Goal: Task Accomplishment & Management: Manage account settings

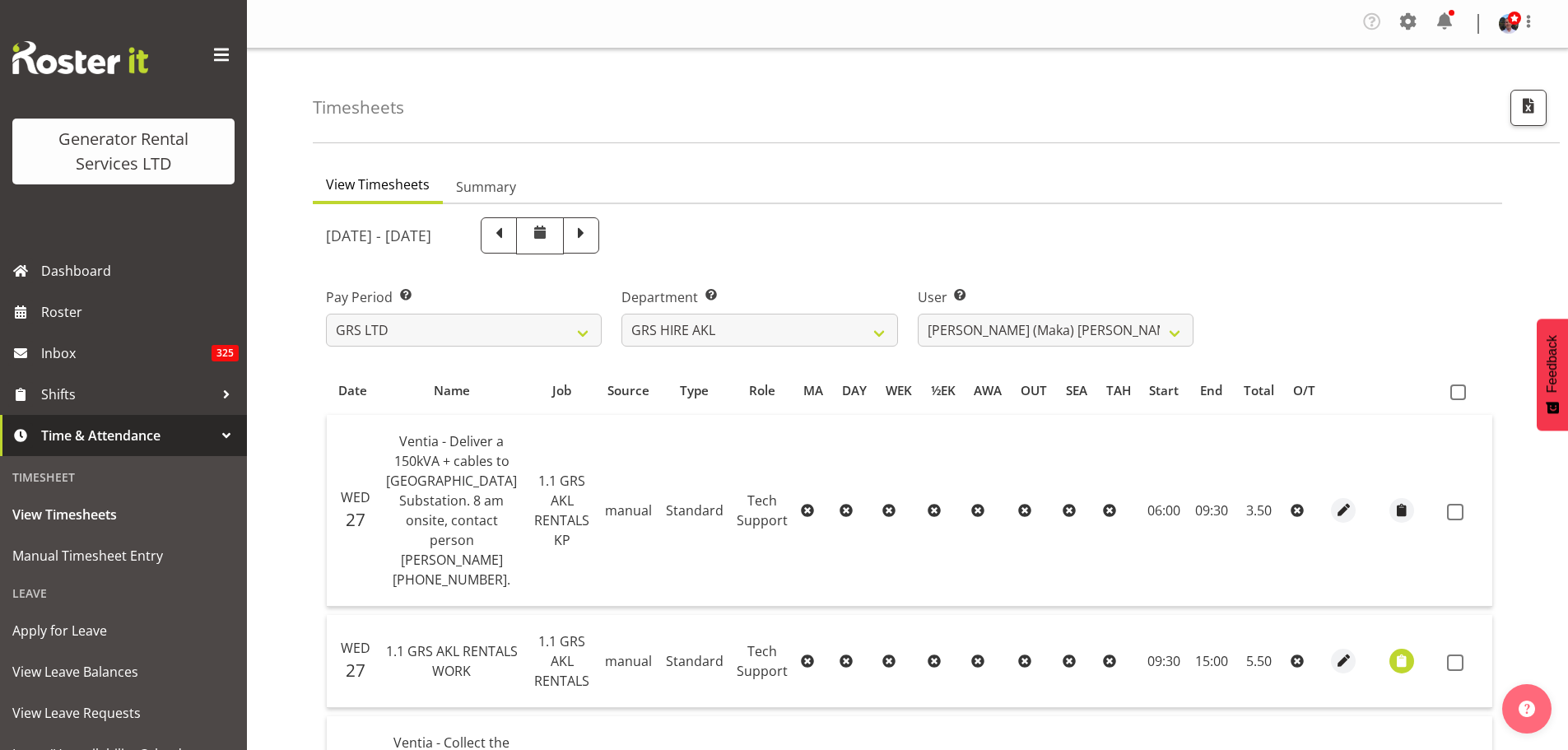
select select "20"
select select "192"
click at [1453, 392] on span at bounding box center [1458, 393] width 15 height 15
click at [1453, 392] on input "checkbox" at bounding box center [1456, 392] width 10 height 10
checkbox input "true"
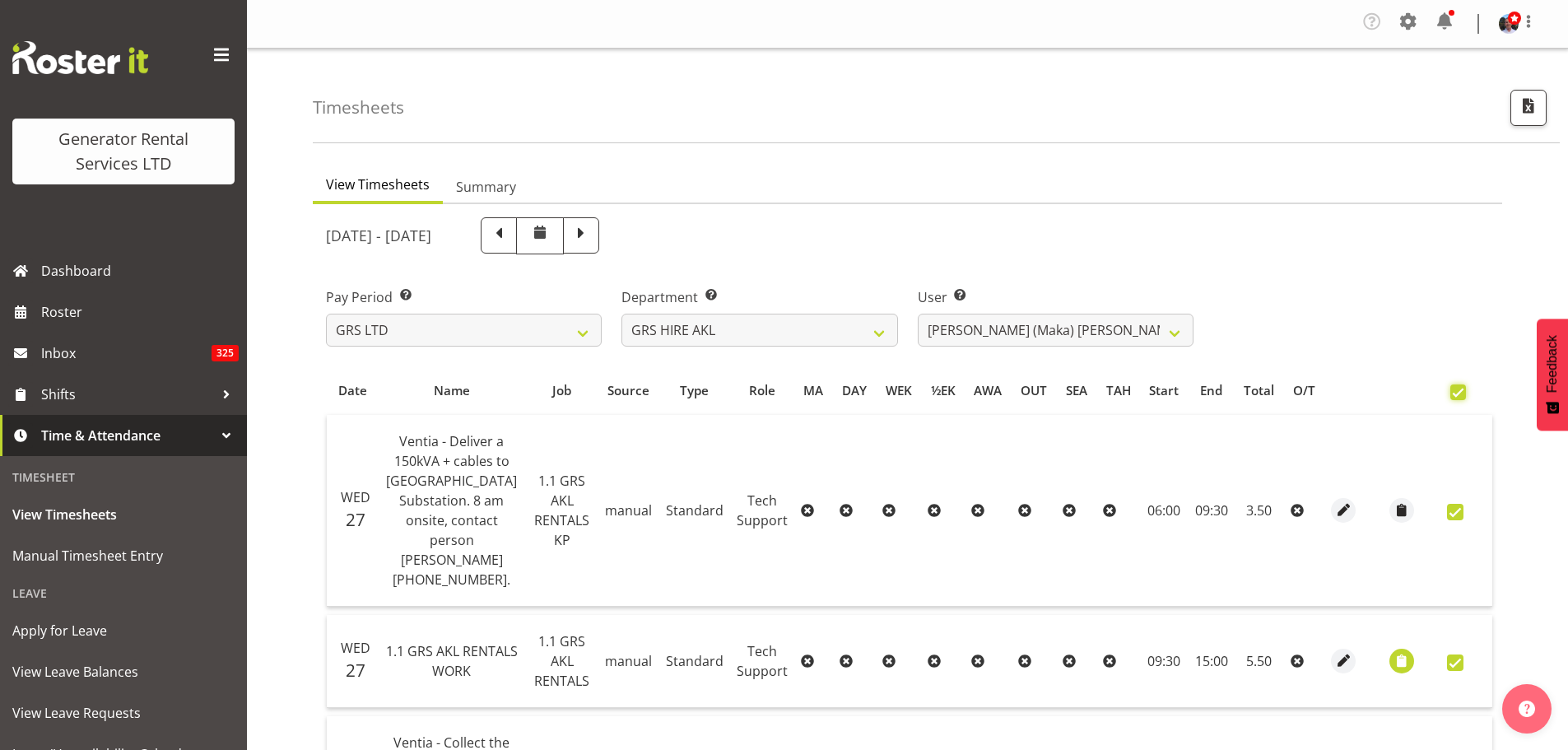
checkbox input "true"
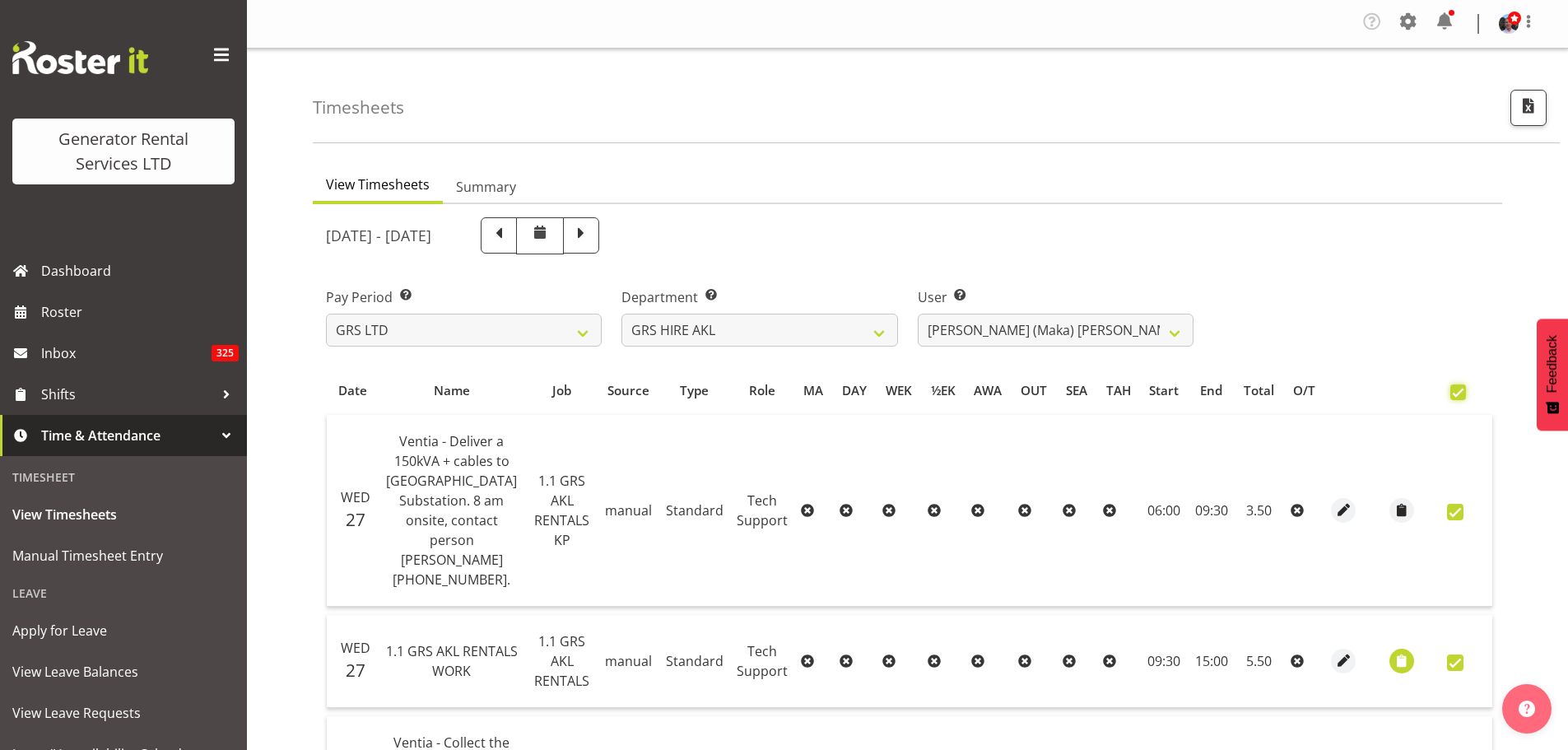
checkbox input "true"
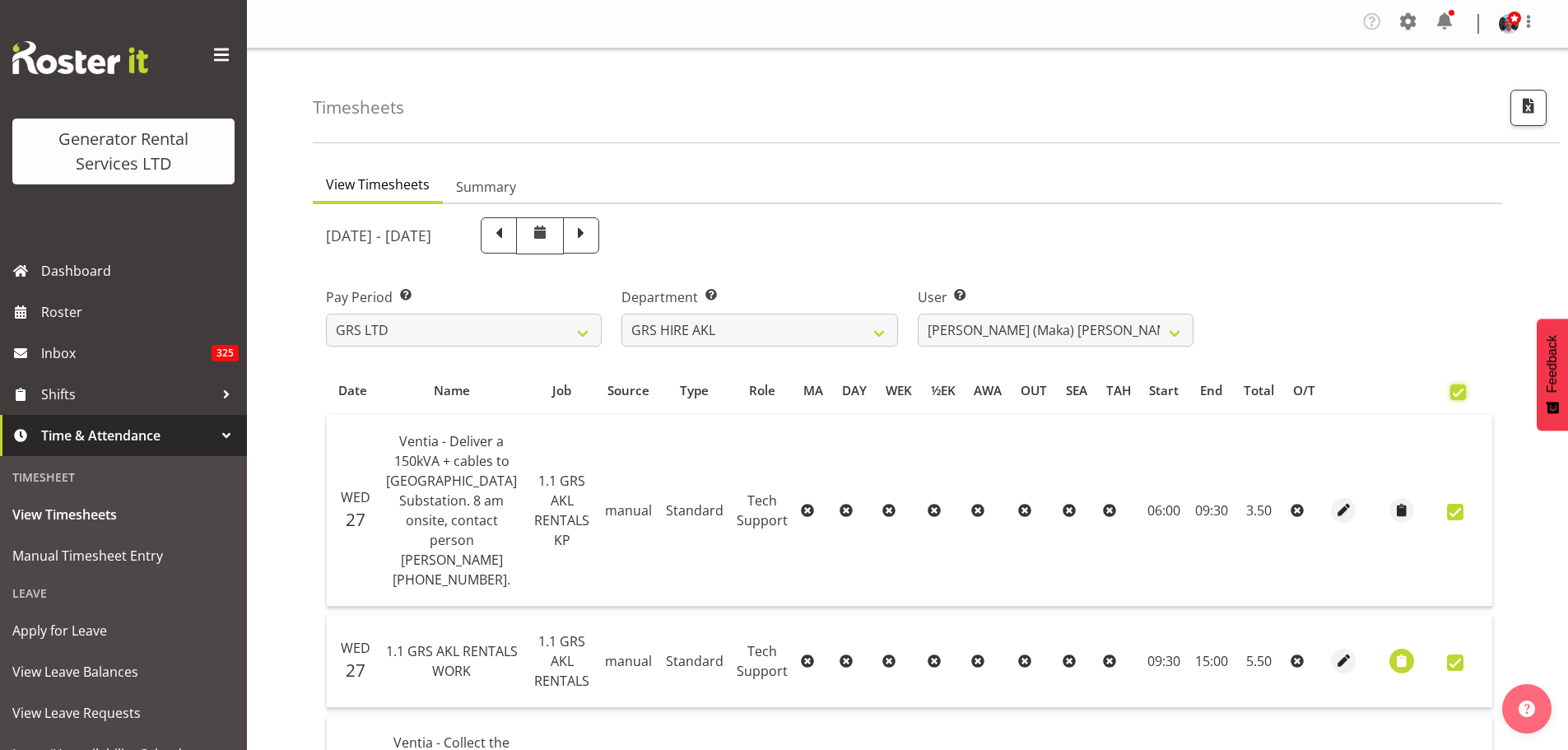
checkbox input "true"
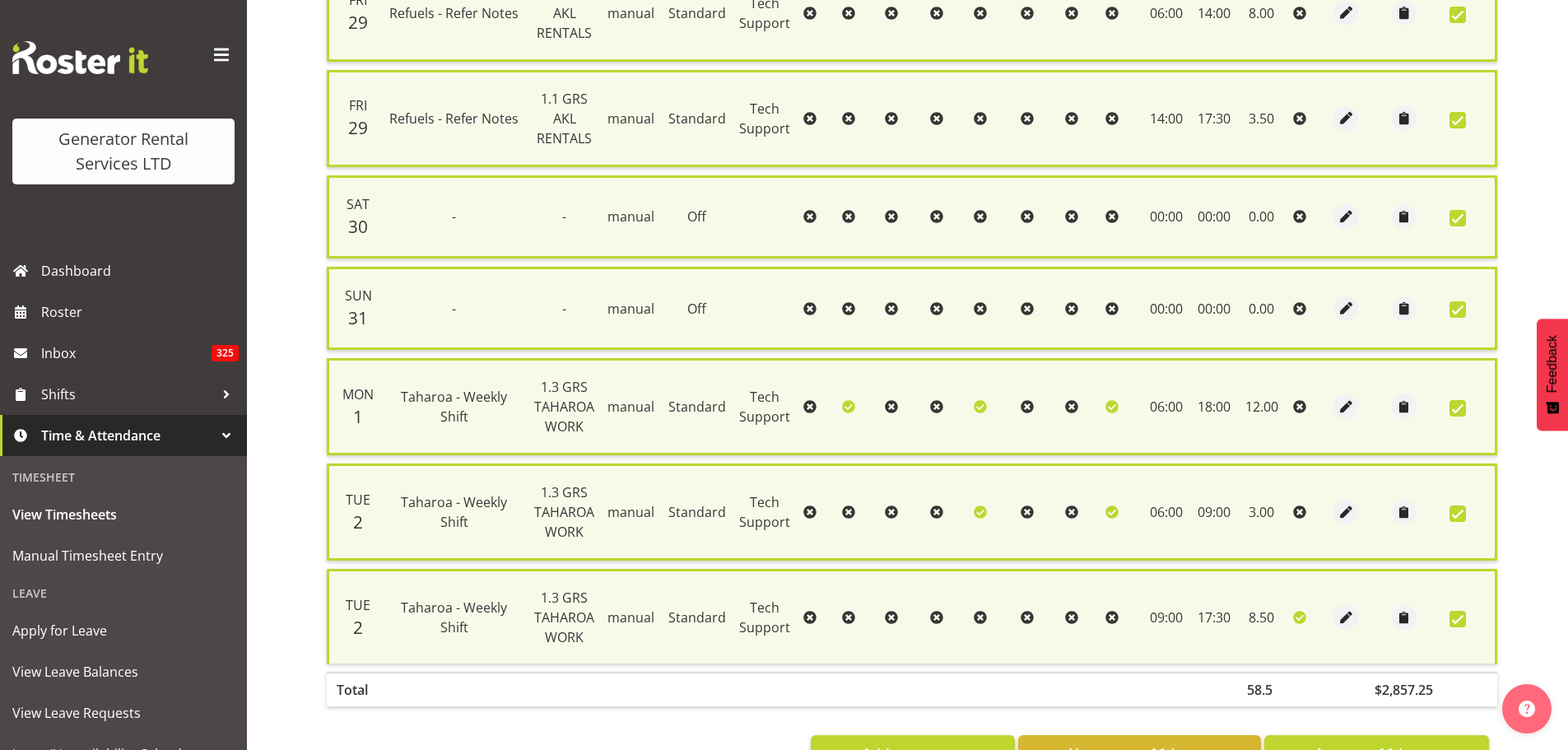
scroll to position [1208, 0]
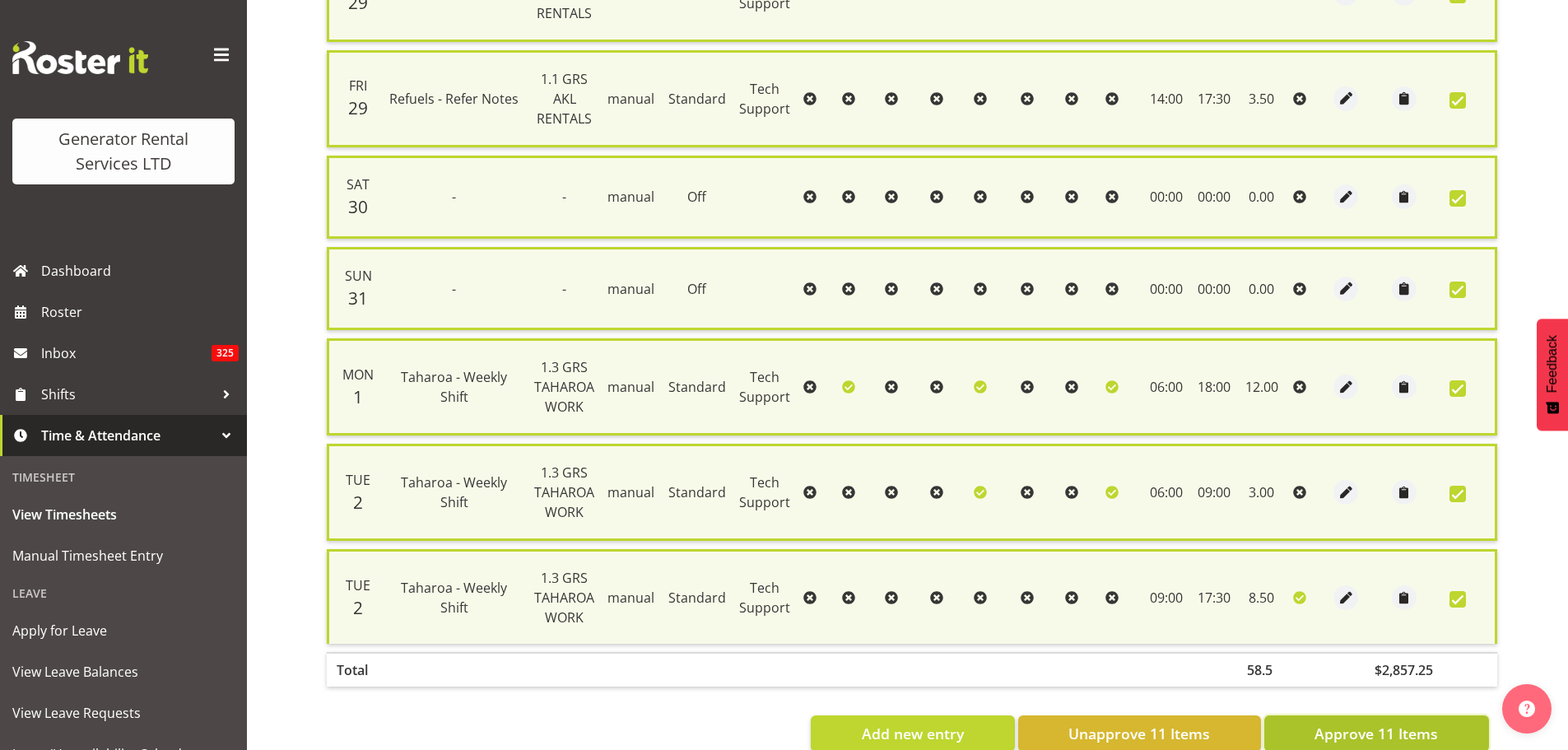
click at [1360, 723] on span "Approve 11 Items" at bounding box center [1376, 733] width 123 height 21
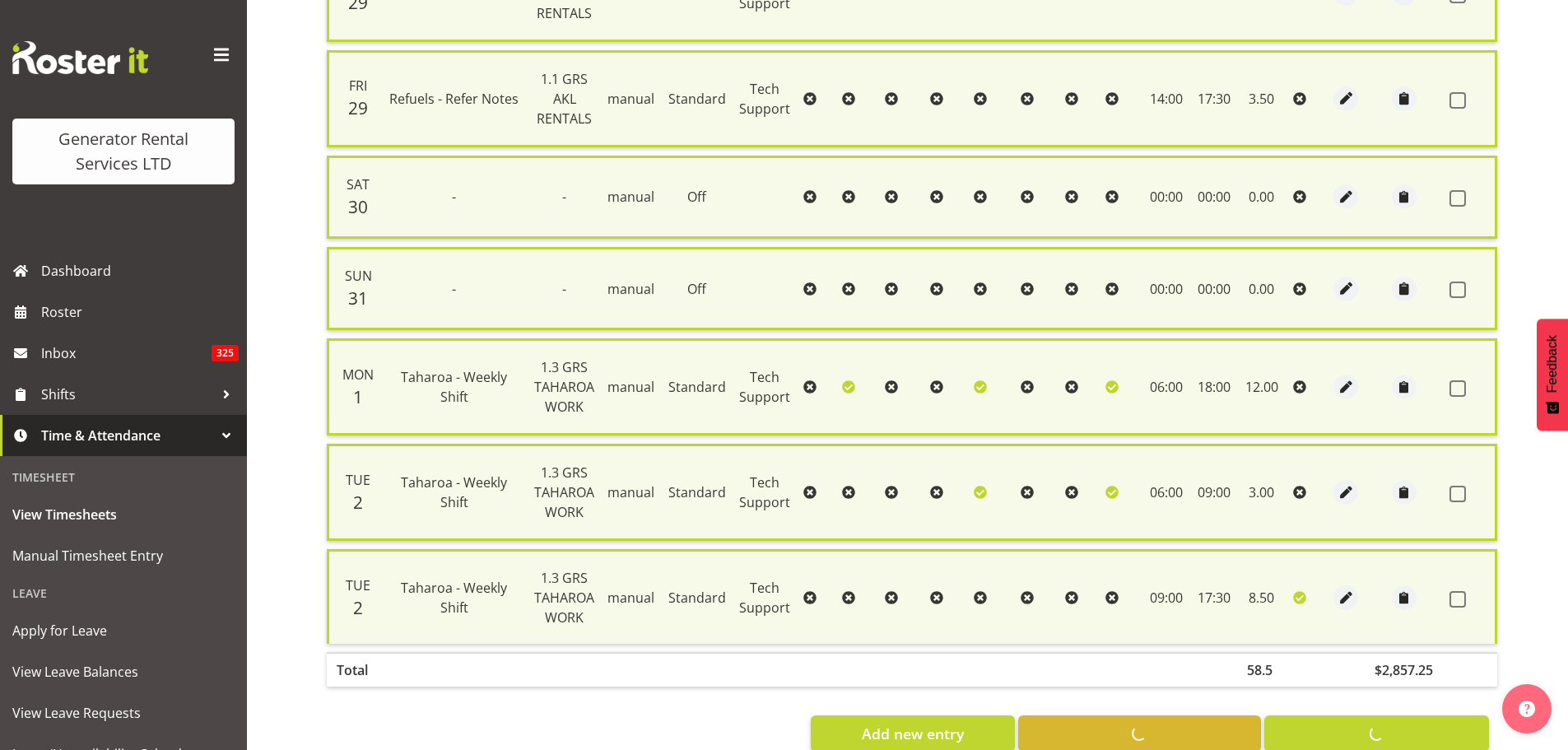
checkbox input "false"
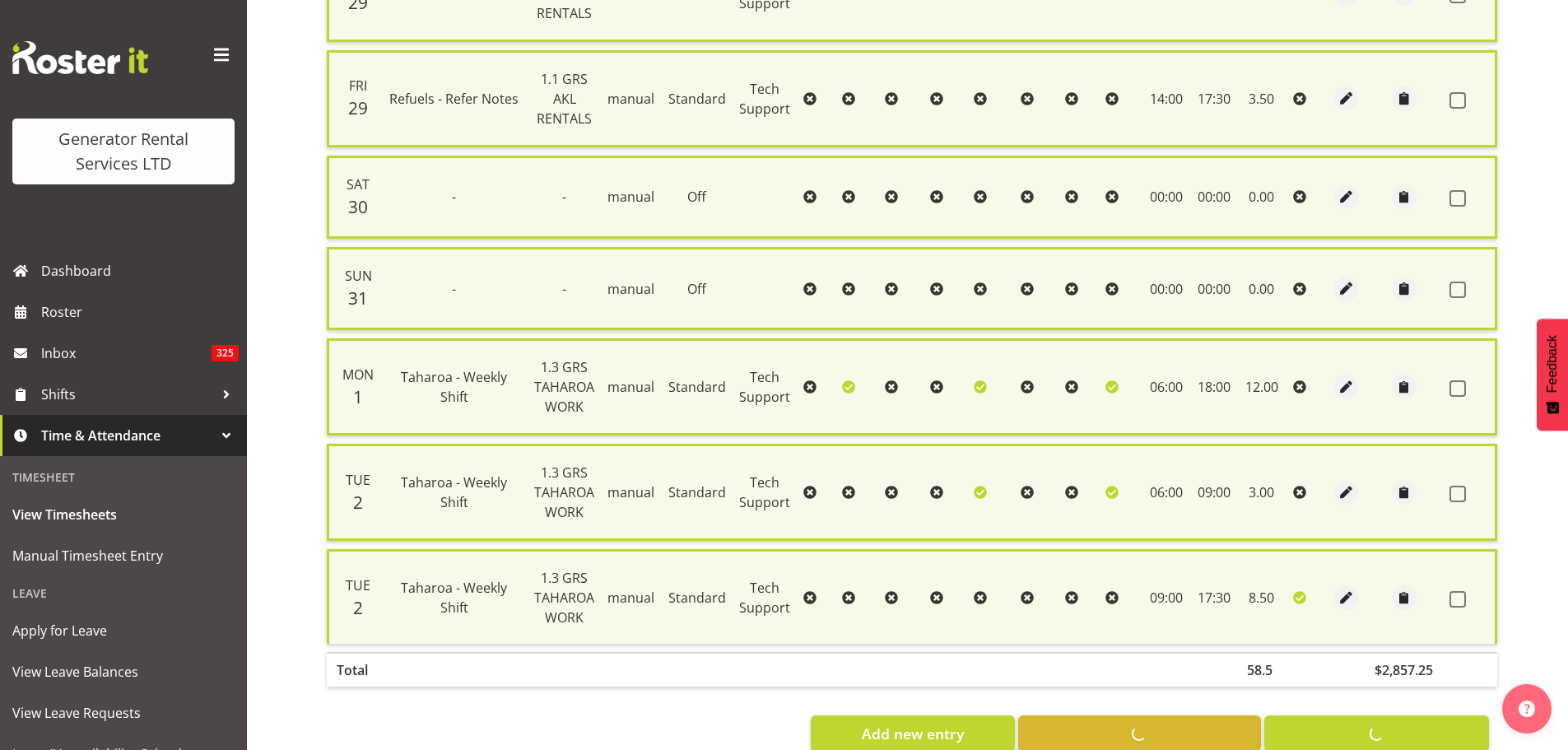
checkbox input "false"
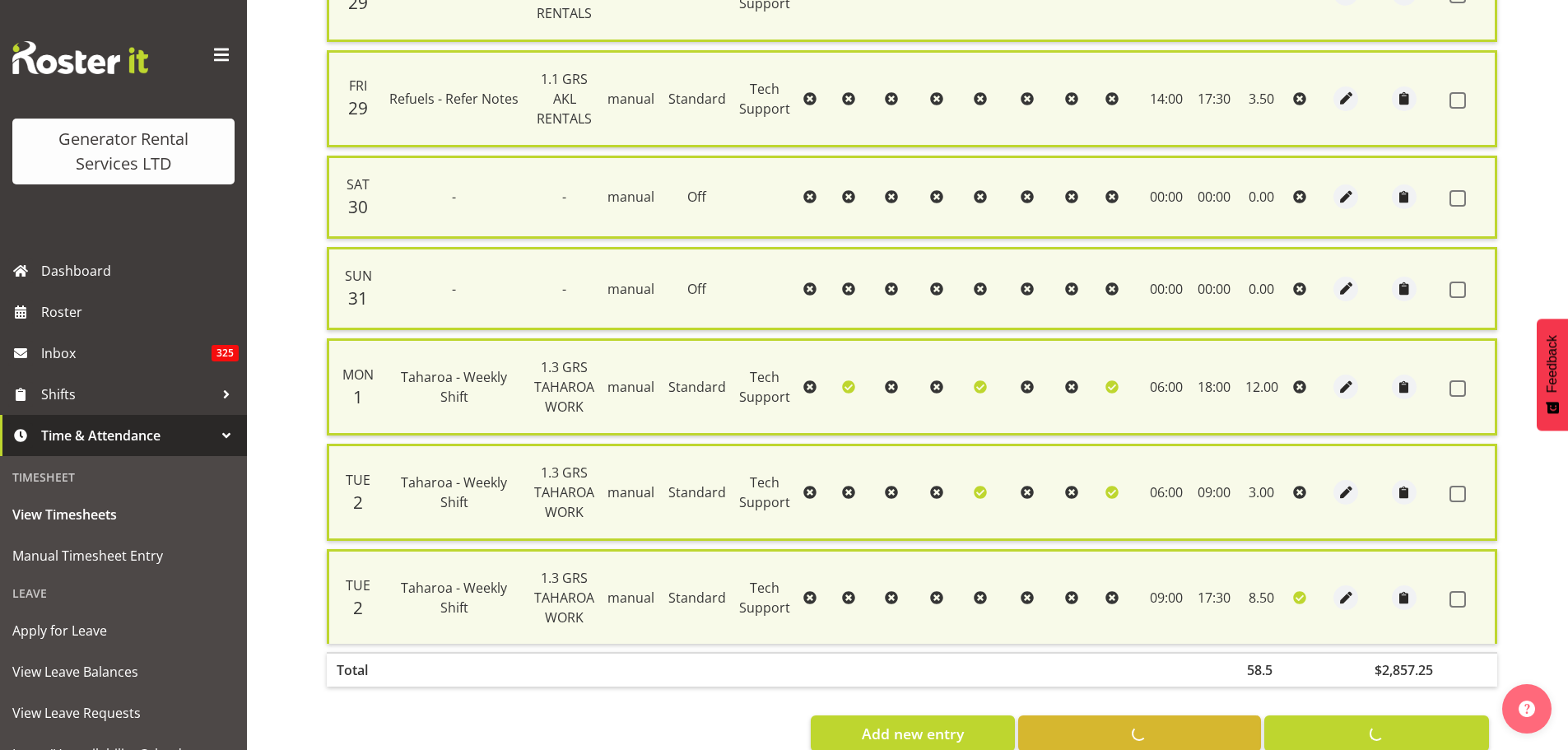
checkbox input "false"
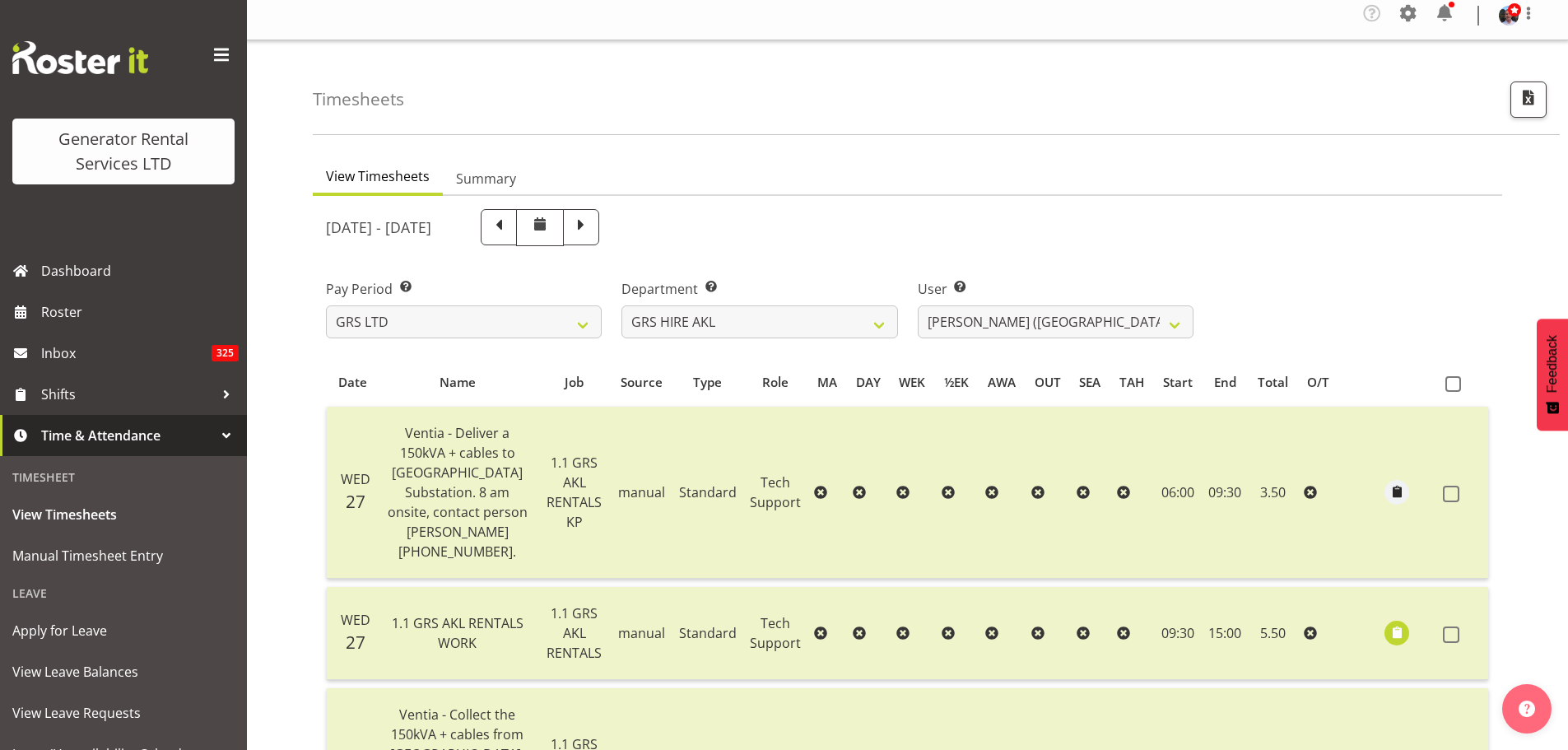
scroll to position [0, 0]
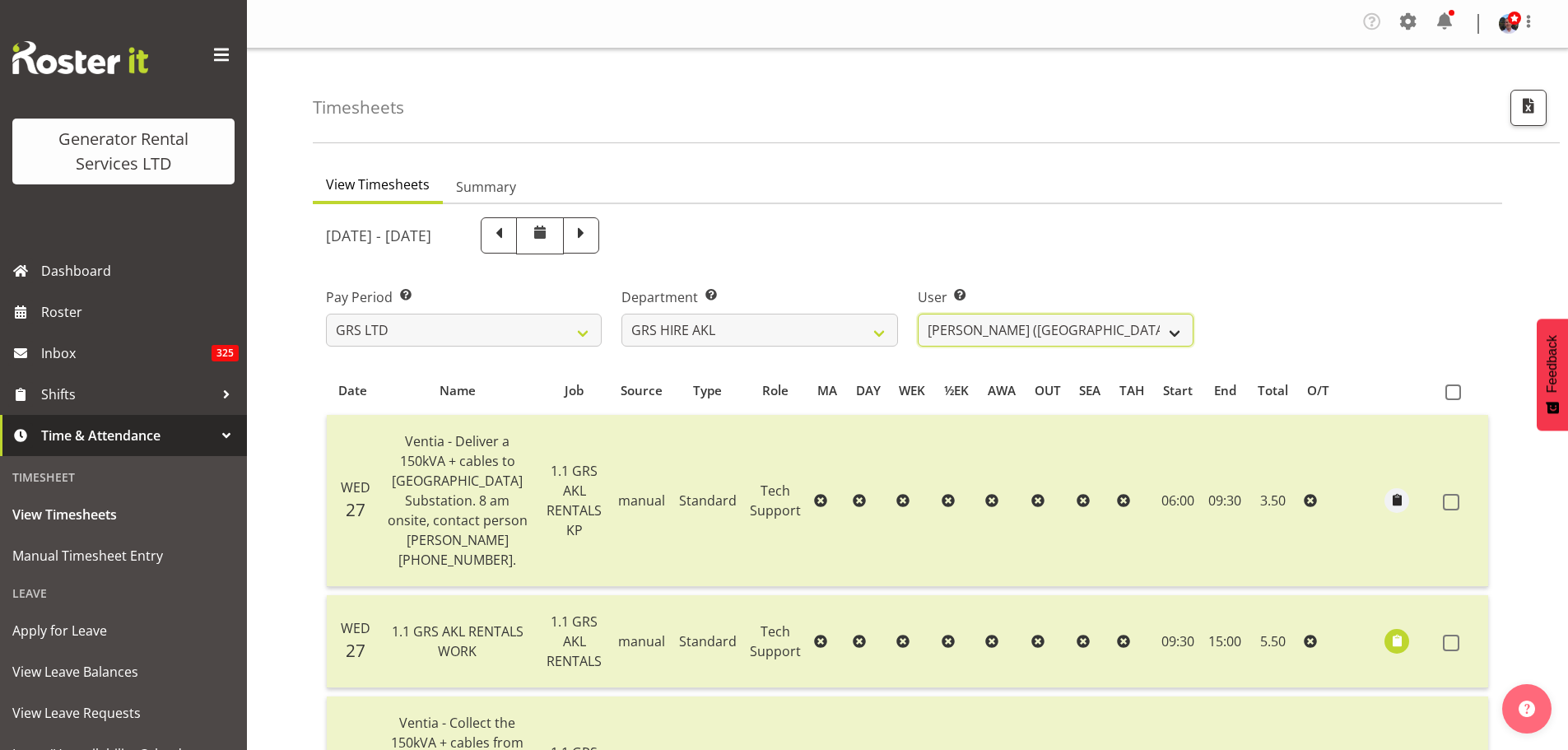
click at [1178, 330] on select "[PERSON_NAME] ✔ [PERSON_NAME] ✔ [PERSON_NAME] ([GEOGRAPHIC_DATA]) [GEOGRAPHIC_D…" at bounding box center [1056, 330] width 276 height 33
select select "1336"
click at [918, 314] on select "[PERSON_NAME] ✔ [PERSON_NAME] ✔ [PERSON_NAME] ([GEOGRAPHIC_DATA]) [GEOGRAPHIC_D…" at bounding box center [1056, 330] width 276 height 33
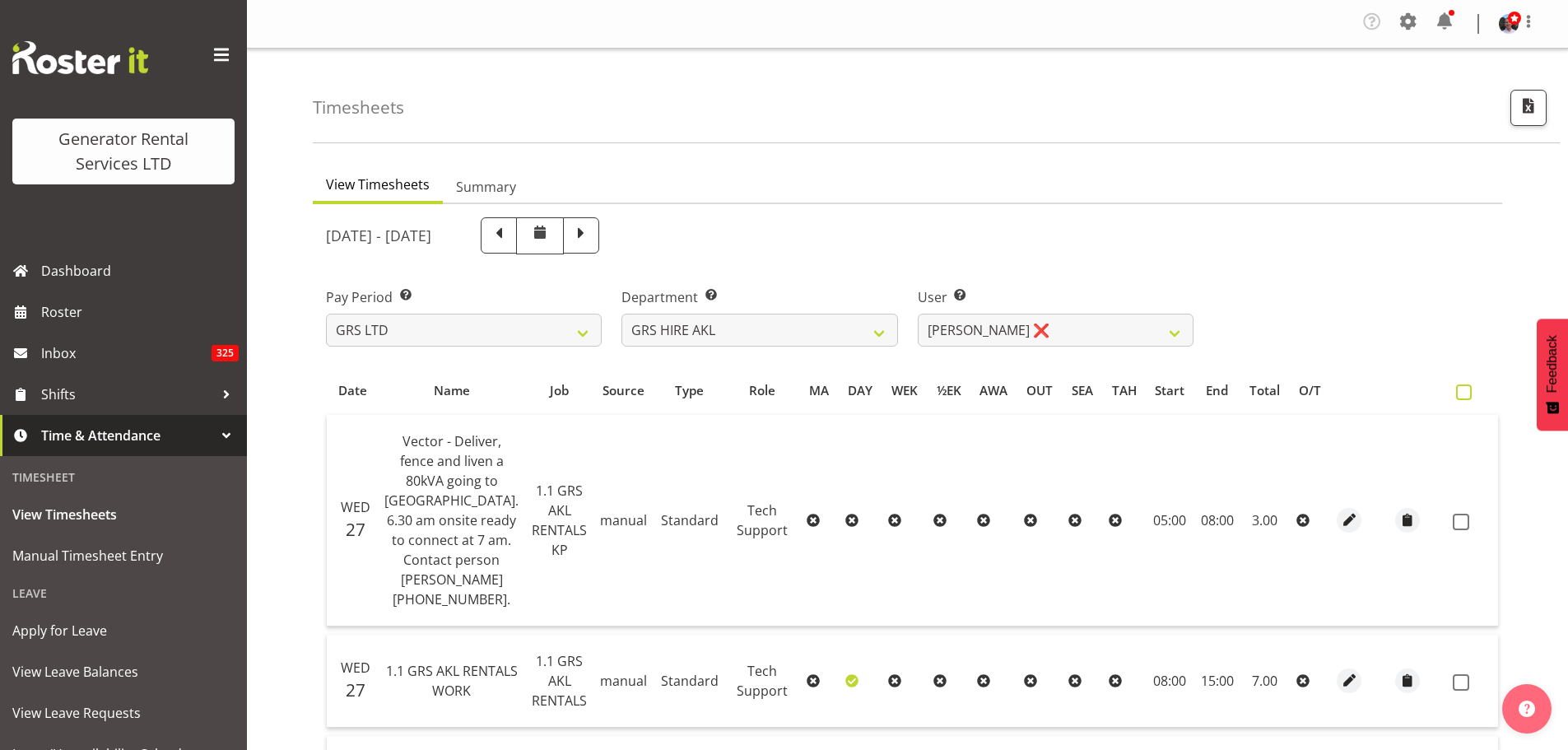
click at [1456, 393] on span at bounding box center [1463, 393] width 15 height 15
click at [1456, 393] on input "checkbox" at bounding box center [1461, 392] width 10 height 10
checkbox input "true"
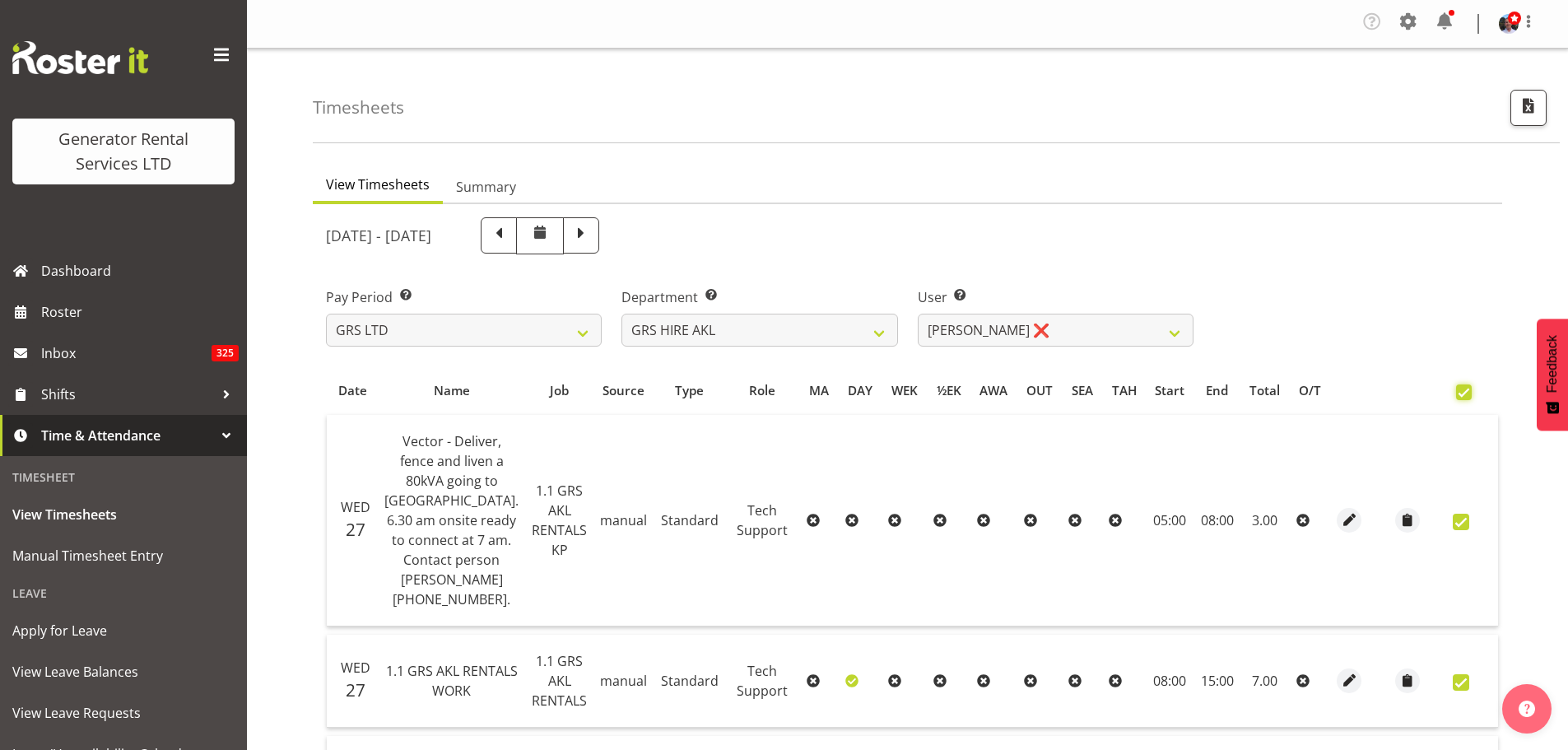
checkbox input "true"
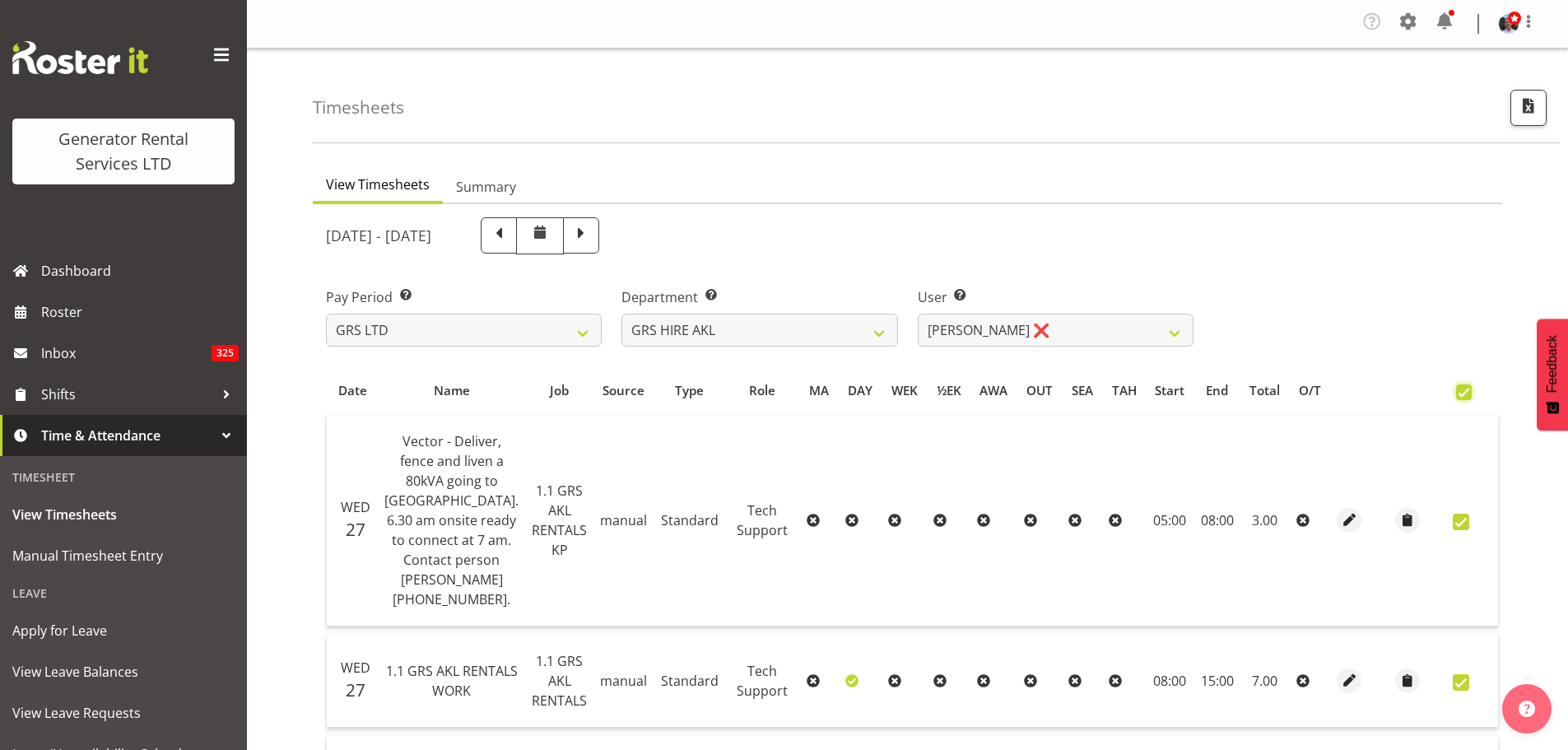
checkbox input "true"
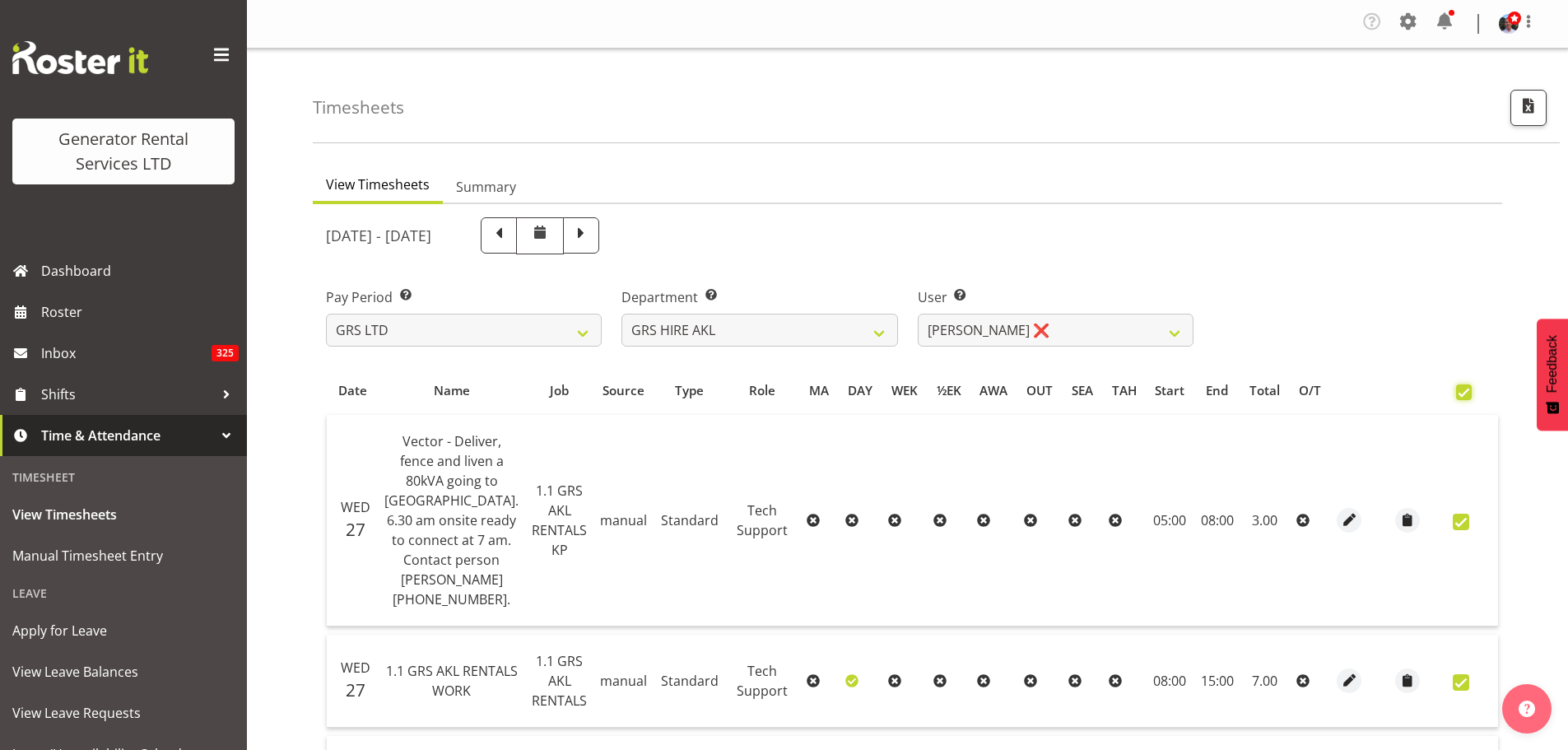
checkbox input "true"
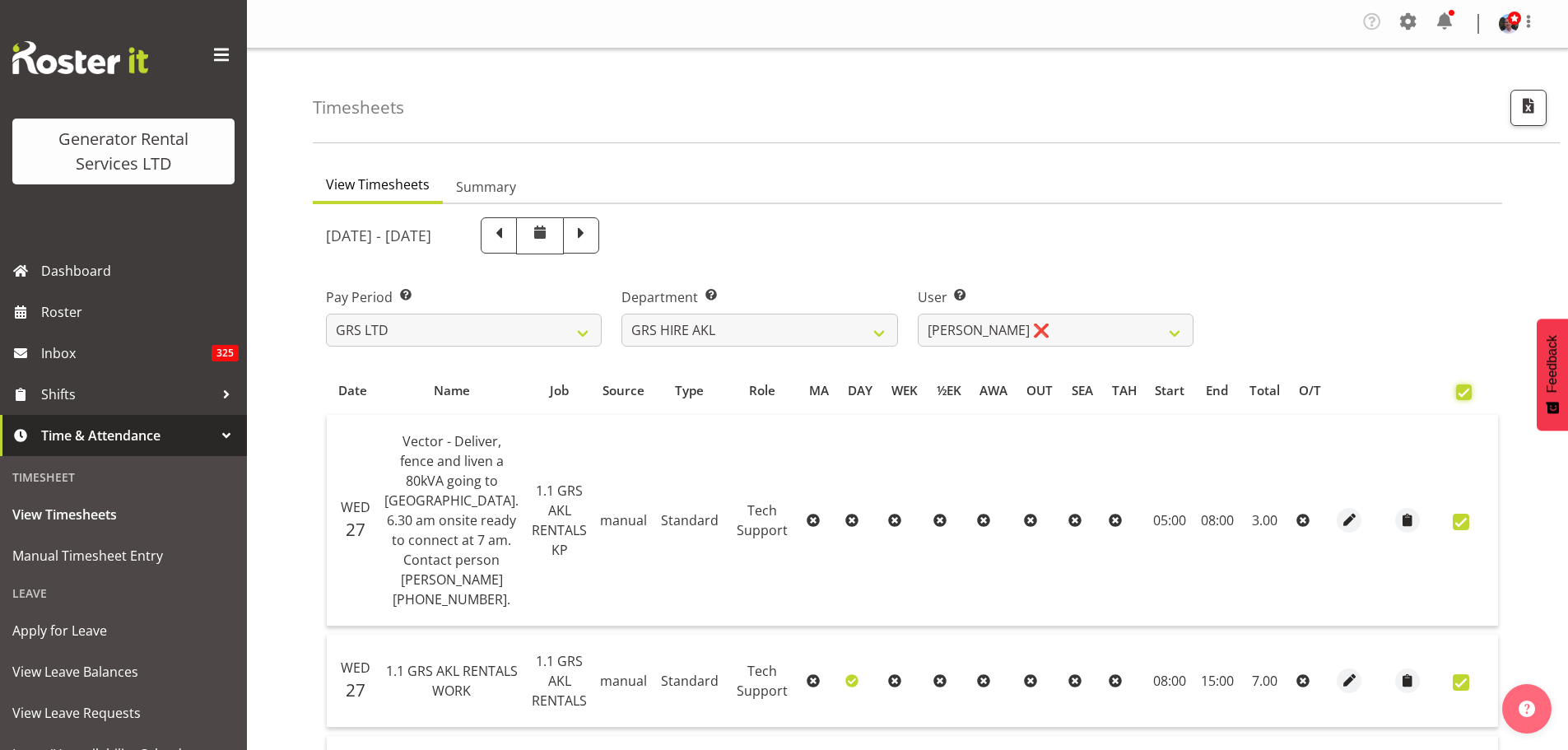
checkbox input "true"
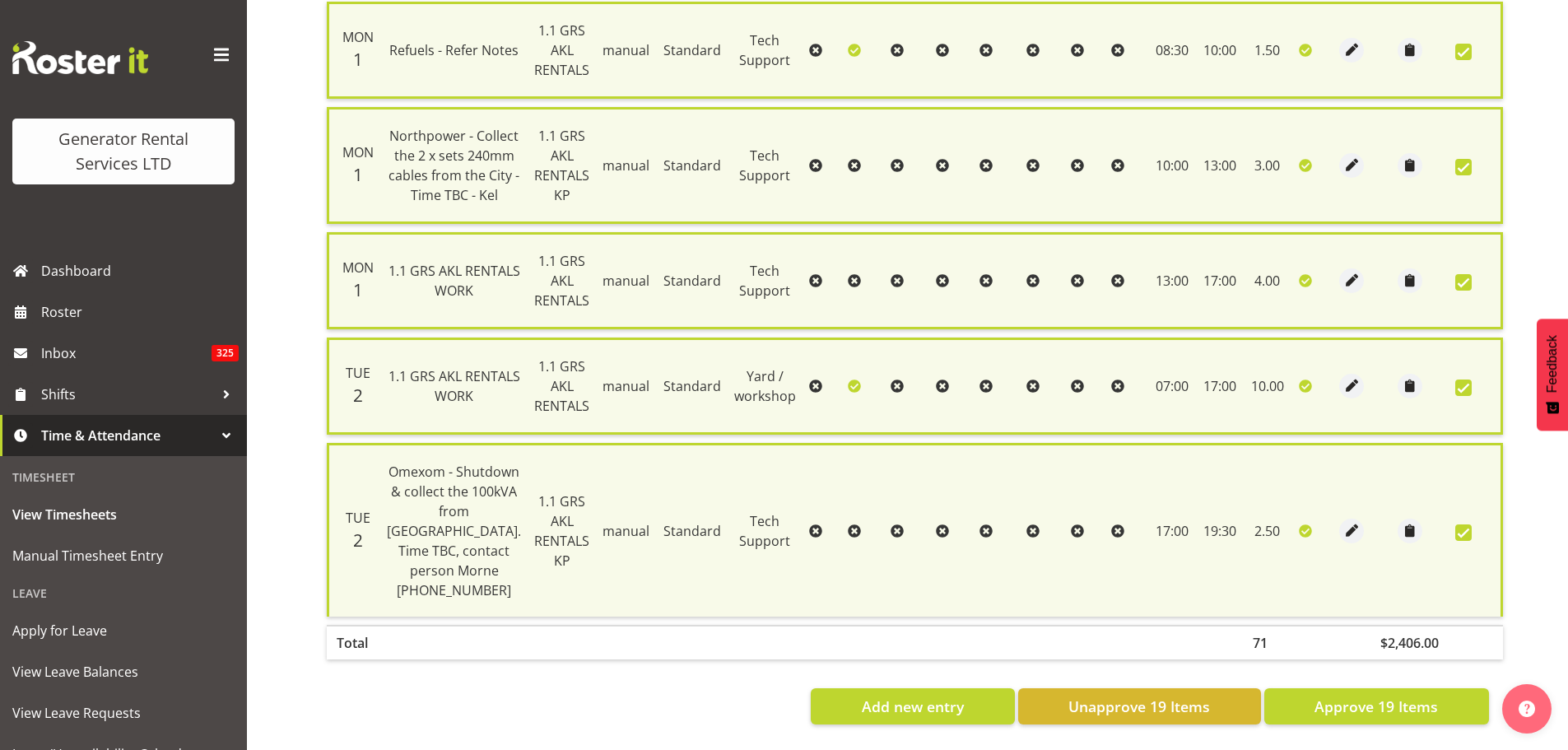
scroll to position [2593, 0]
click at [1362, 696] on span "Approve 19 Items" at bounding box center [1376, 706] width 123 height 21
checkbox input "false"
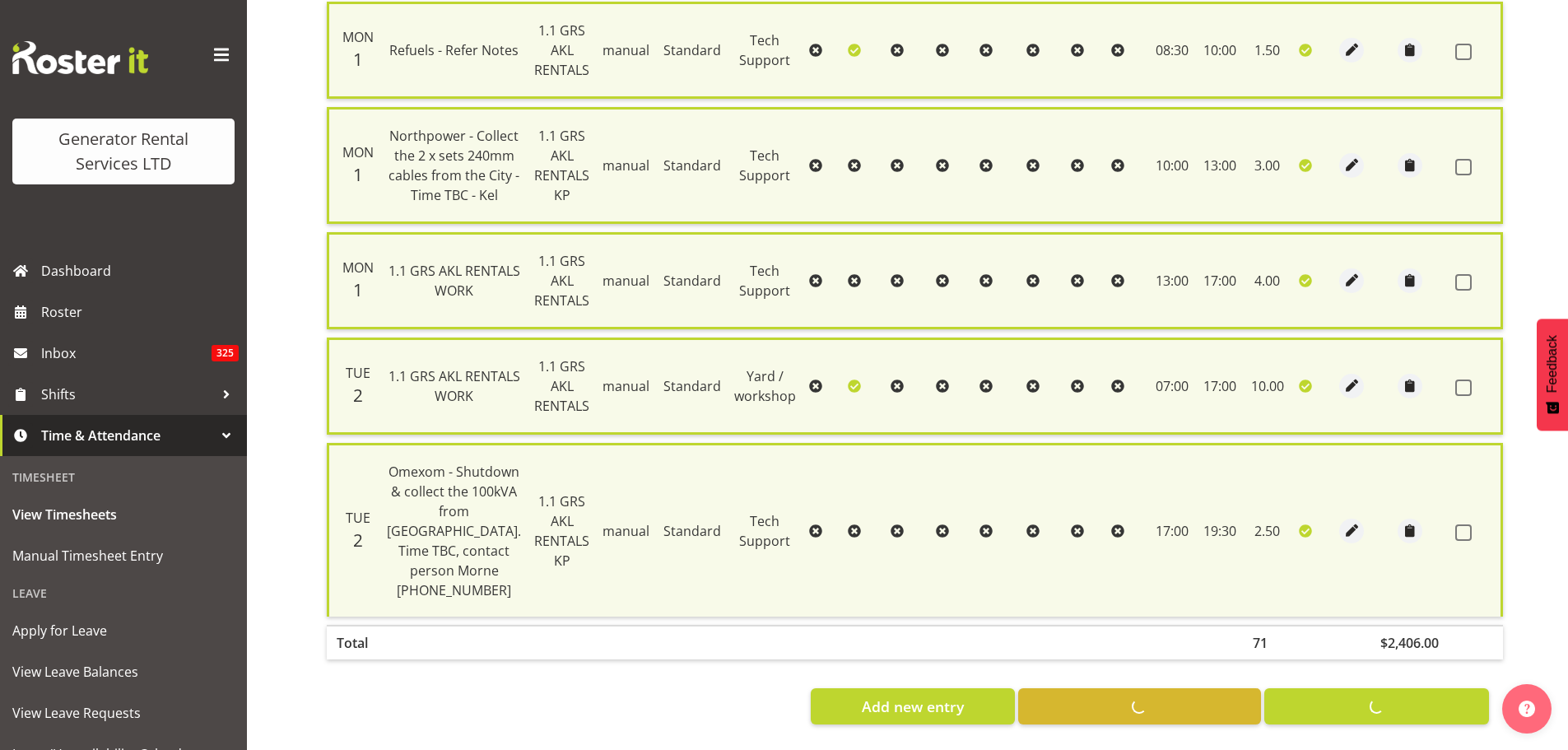
checkbox input "false"
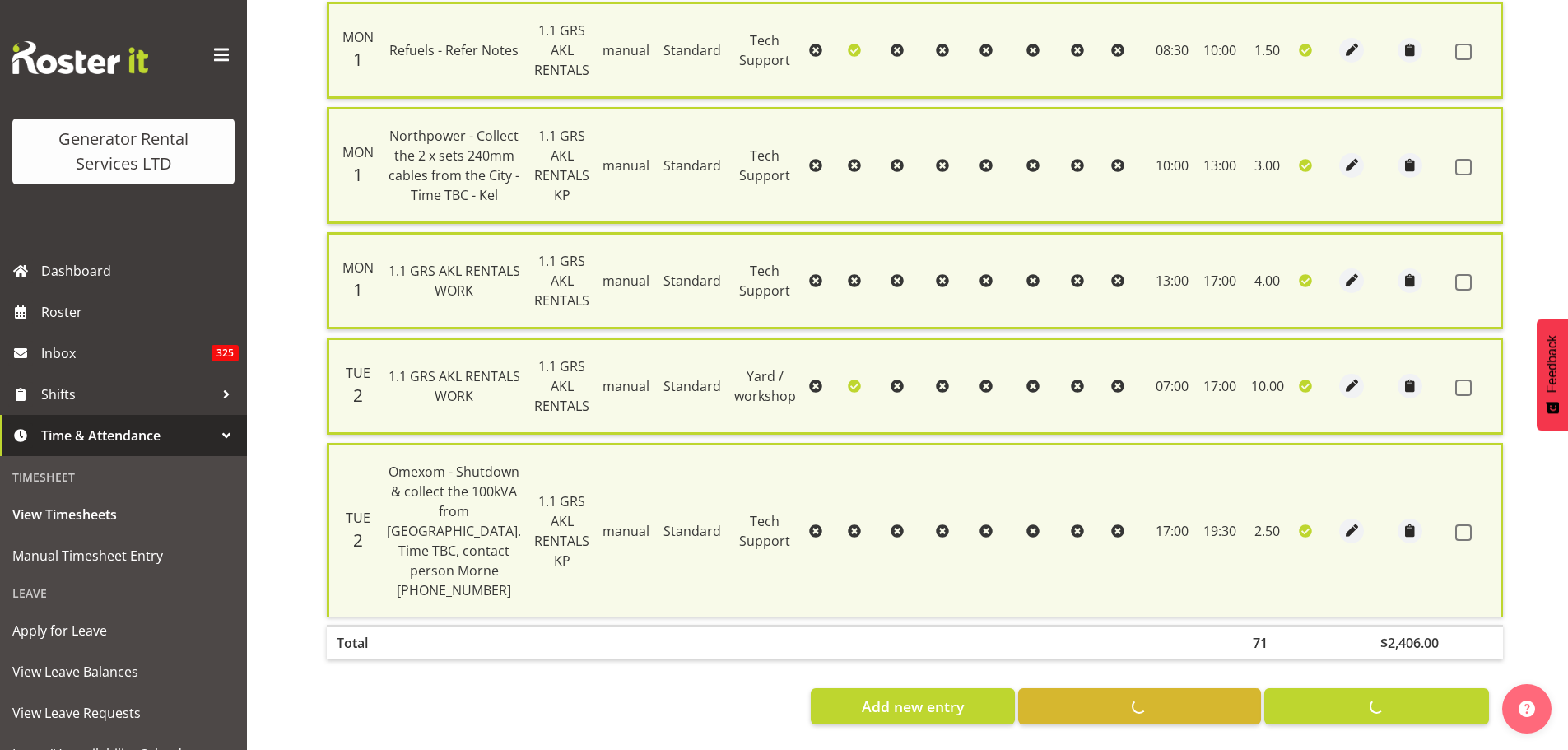
checkbox input "false"
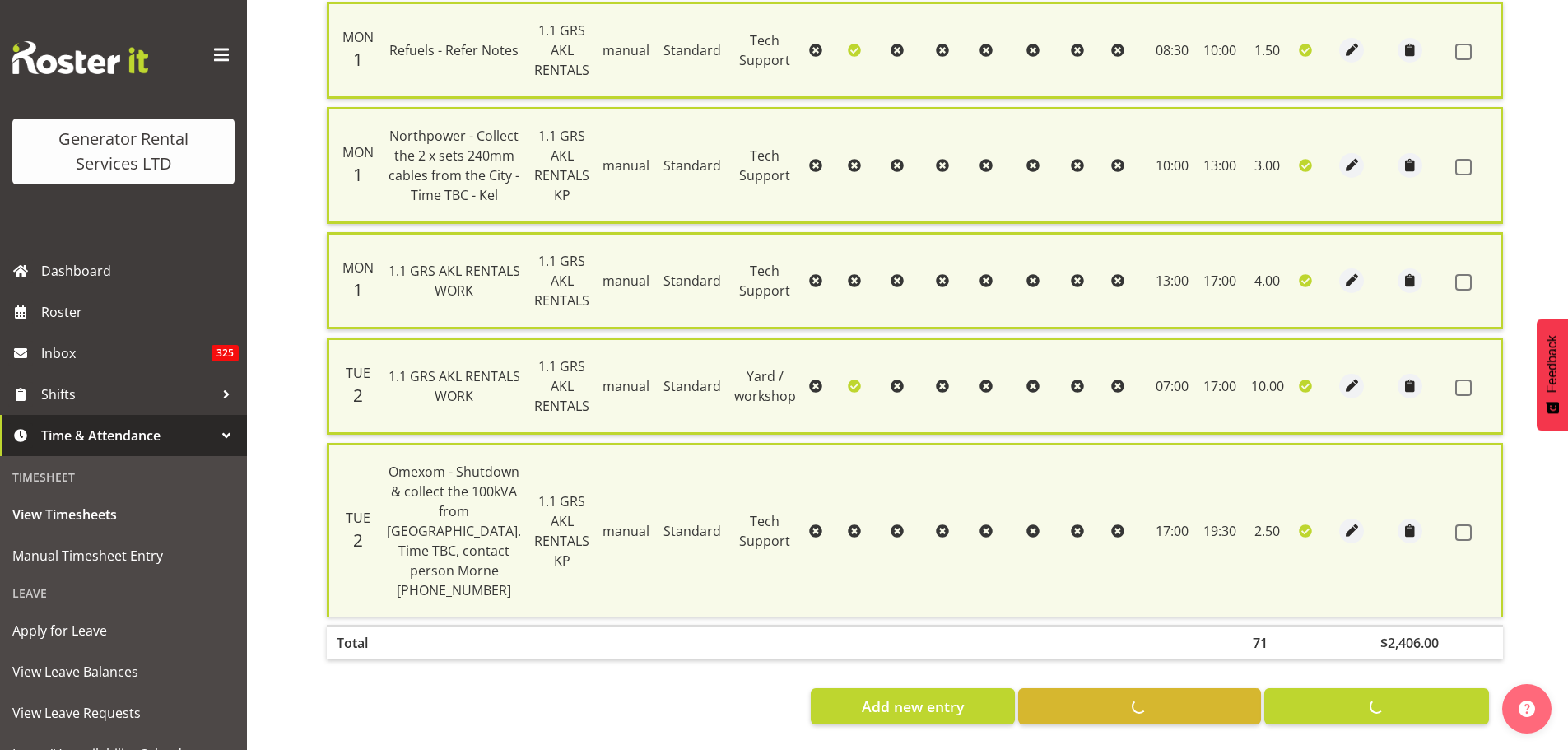
checkbox input "false"
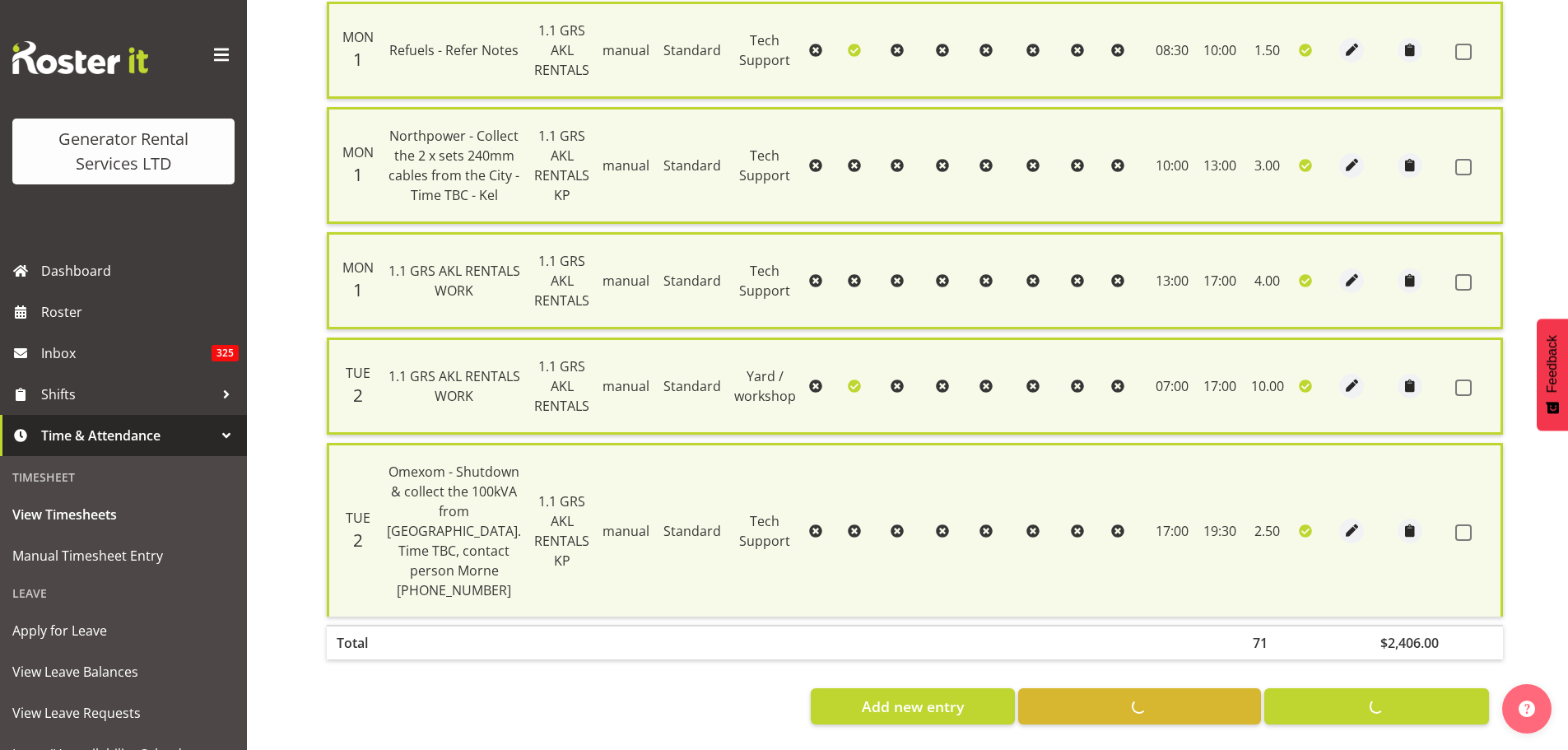
checkbox input "false"
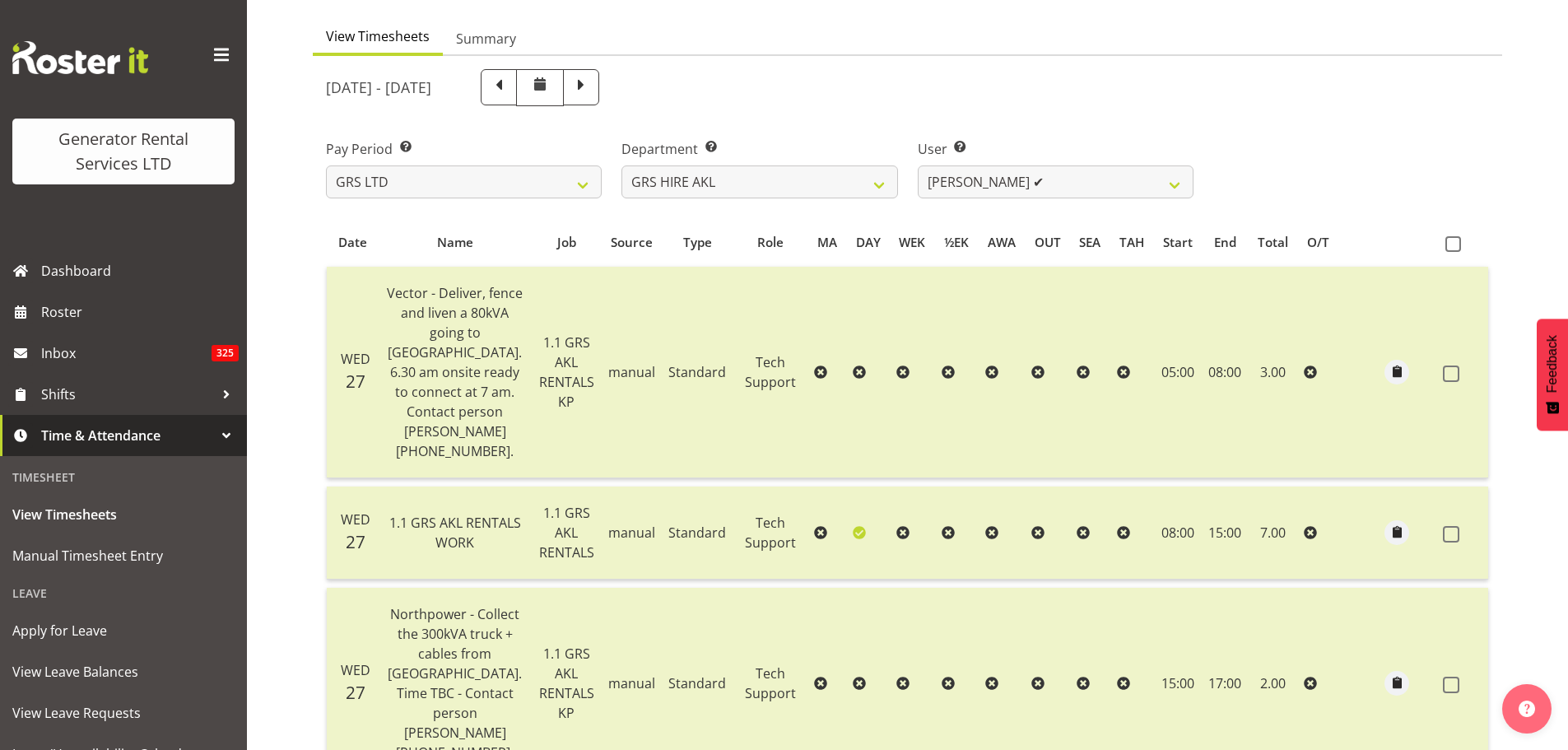
scroll to position [0, 0]
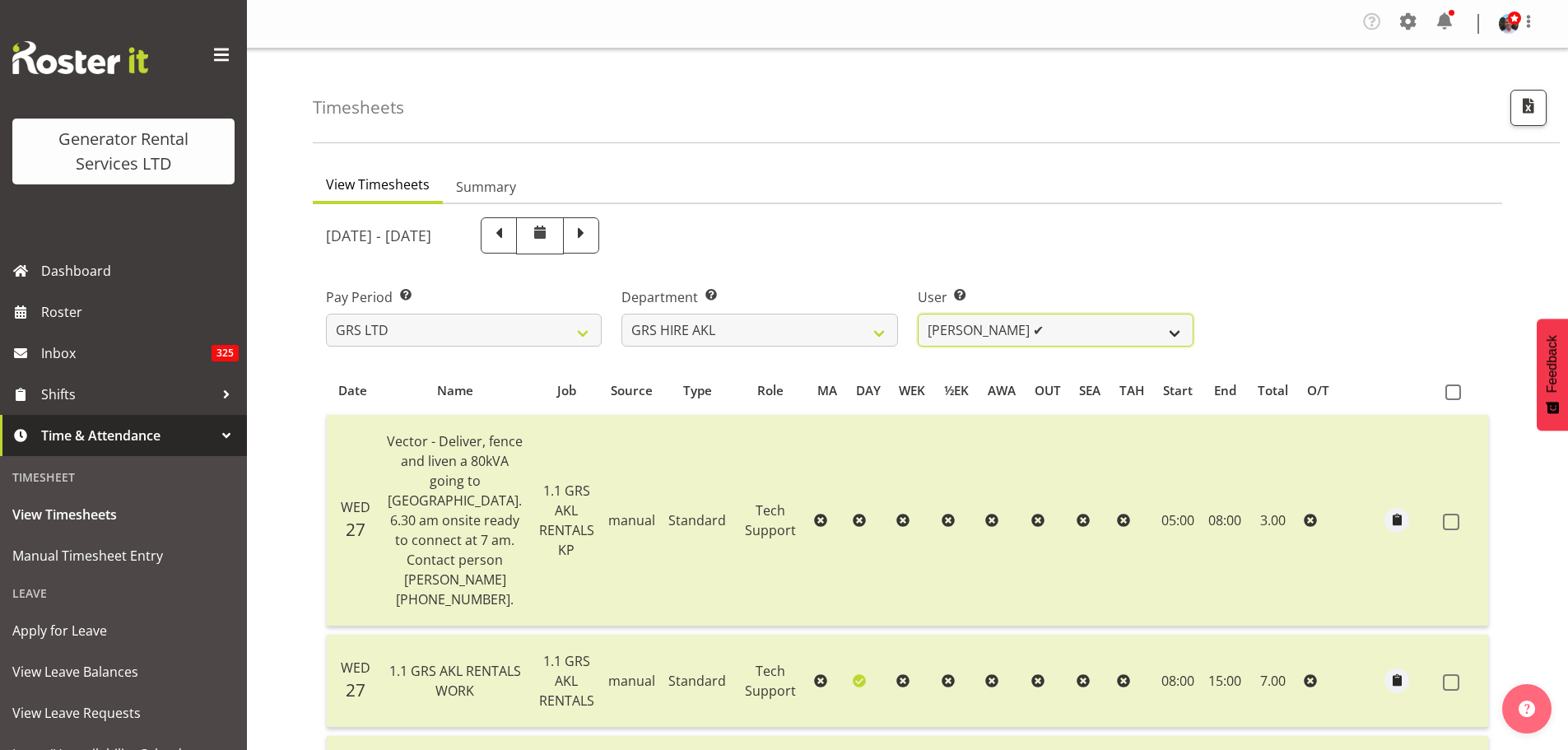
click at [1174, 333] on select "[PERSON_NAME] ✔ [PERSON_NAME] ✔ [PERSON_NAME] ([GEOGRAPHIC_DATA]) [GEOGRAPHIC_D…" at bounding box center [1056, 330] width 276 height 33
select select "187"
click at [918, 314] on select "[PERSON_NAME] ✔ [PERSON_NAME] ✔ [PERSON_NAME] ([GEOGRAPHIC_DATA]) [GEOGRAPHIC_D…" at bounding box center [1056, 330] width 276 height 33
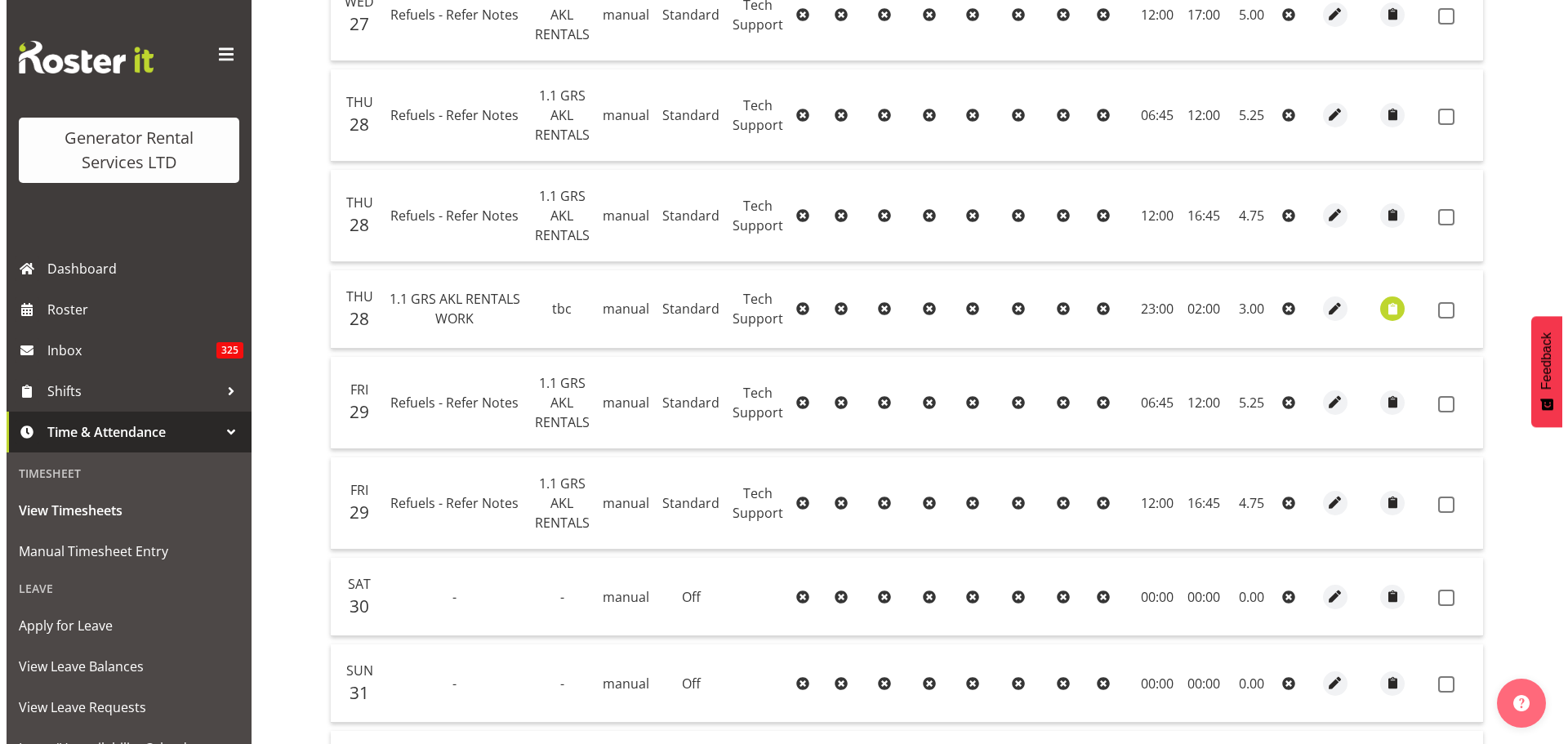
scroll to position [653, 0]
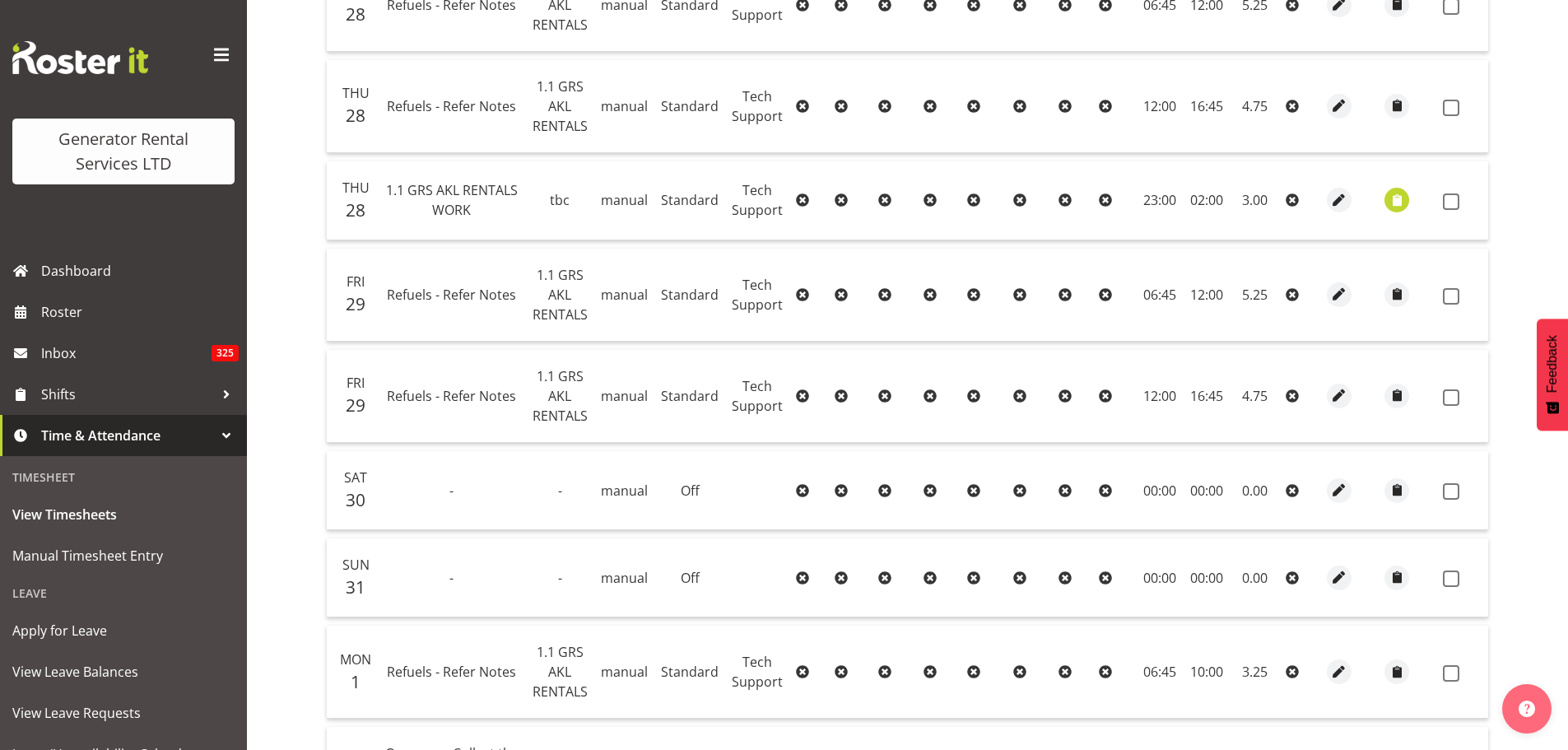
click at [1290, 198] on icon at bounding box center [1291, 201] width 13 height 13
click at [1290, 201] on icon at bounding box center [1291, 200] width 13 height 13
click at [1334, 199] on span "button" at bounding box center [1339, 201] width 19 height 19
select select "Standard"
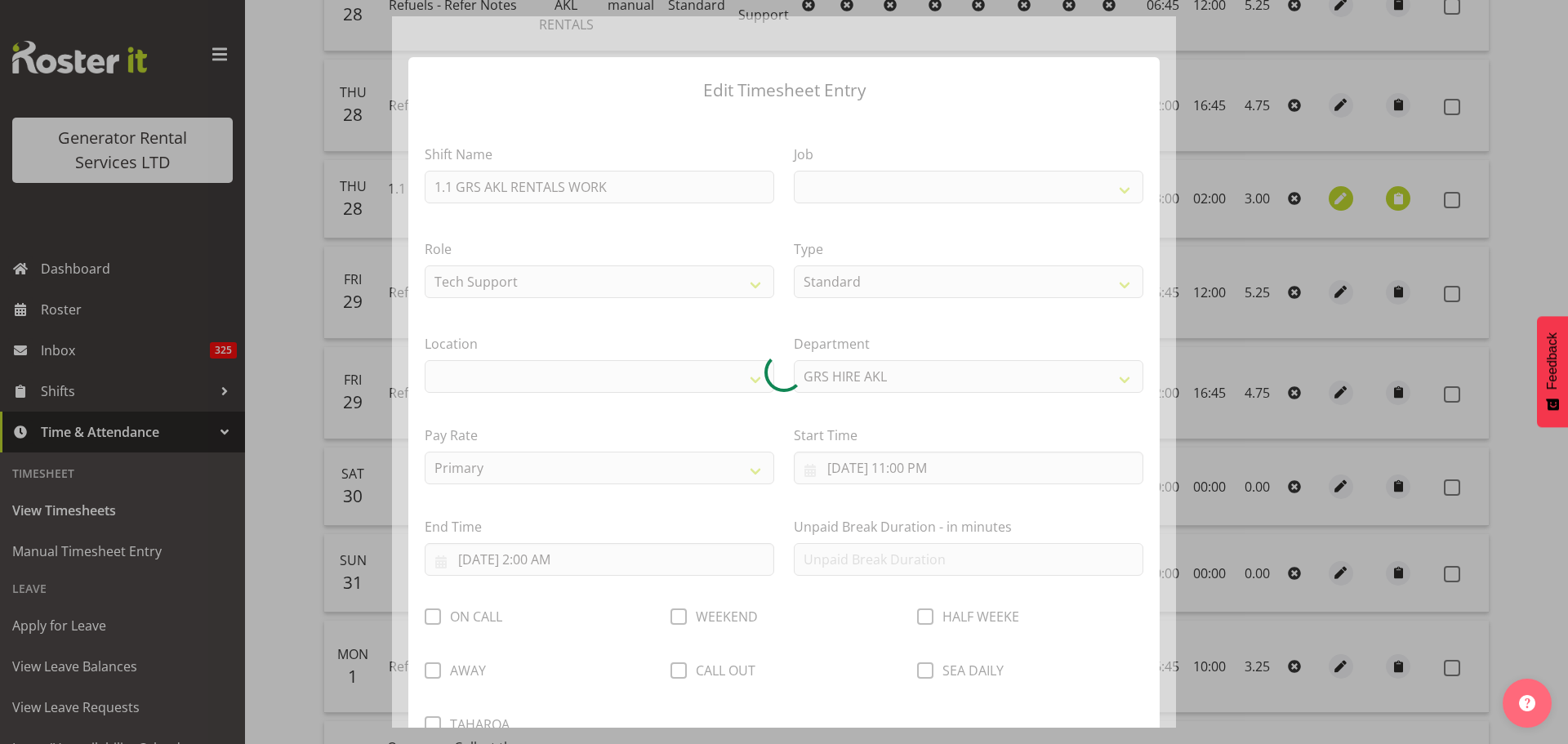
select select
select select "9310"
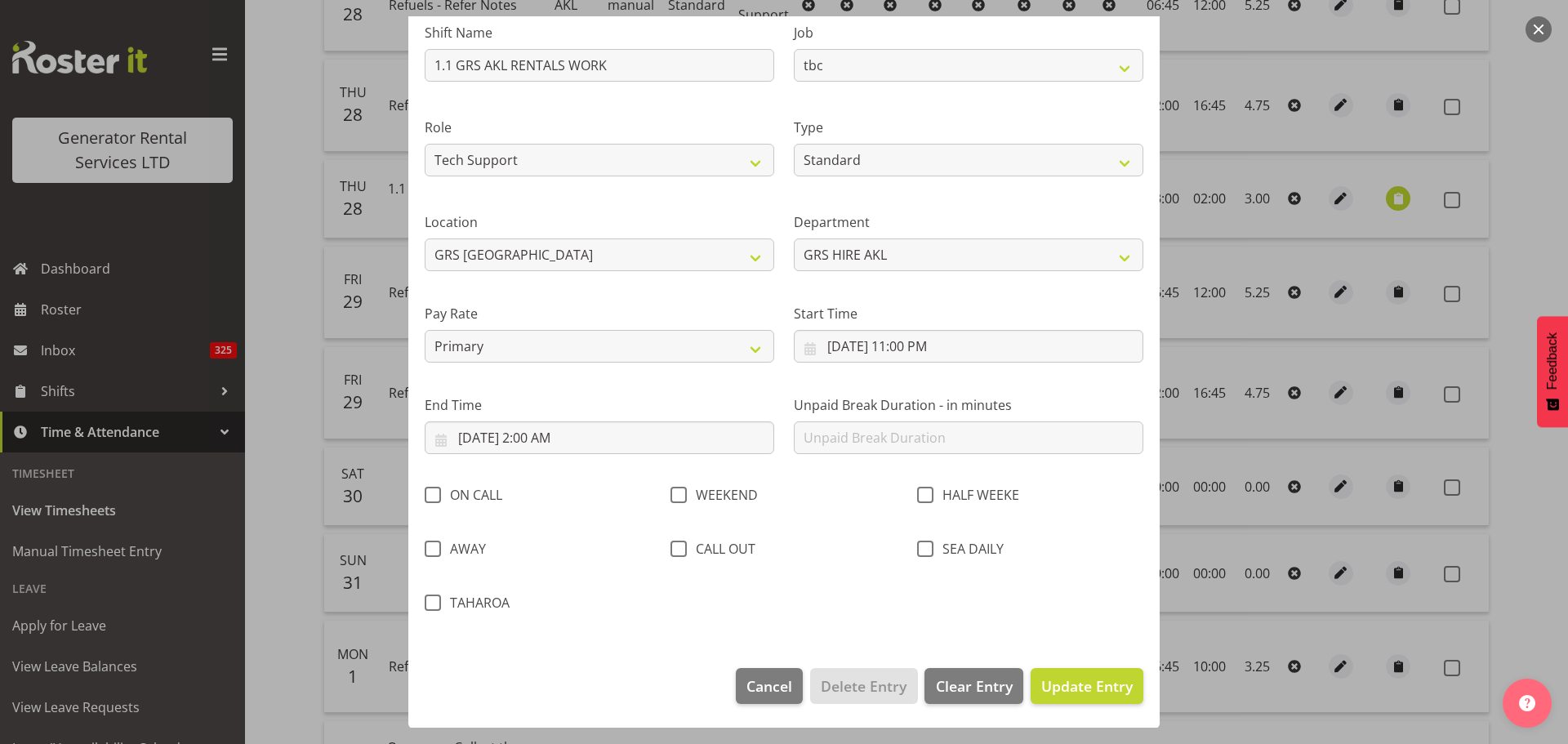
scroll to position [122, 0]
click at [960, 686] on span "Clear Entry" at bounding box center [974, 684] width 77 height 21
select select "Off"
type input "0"
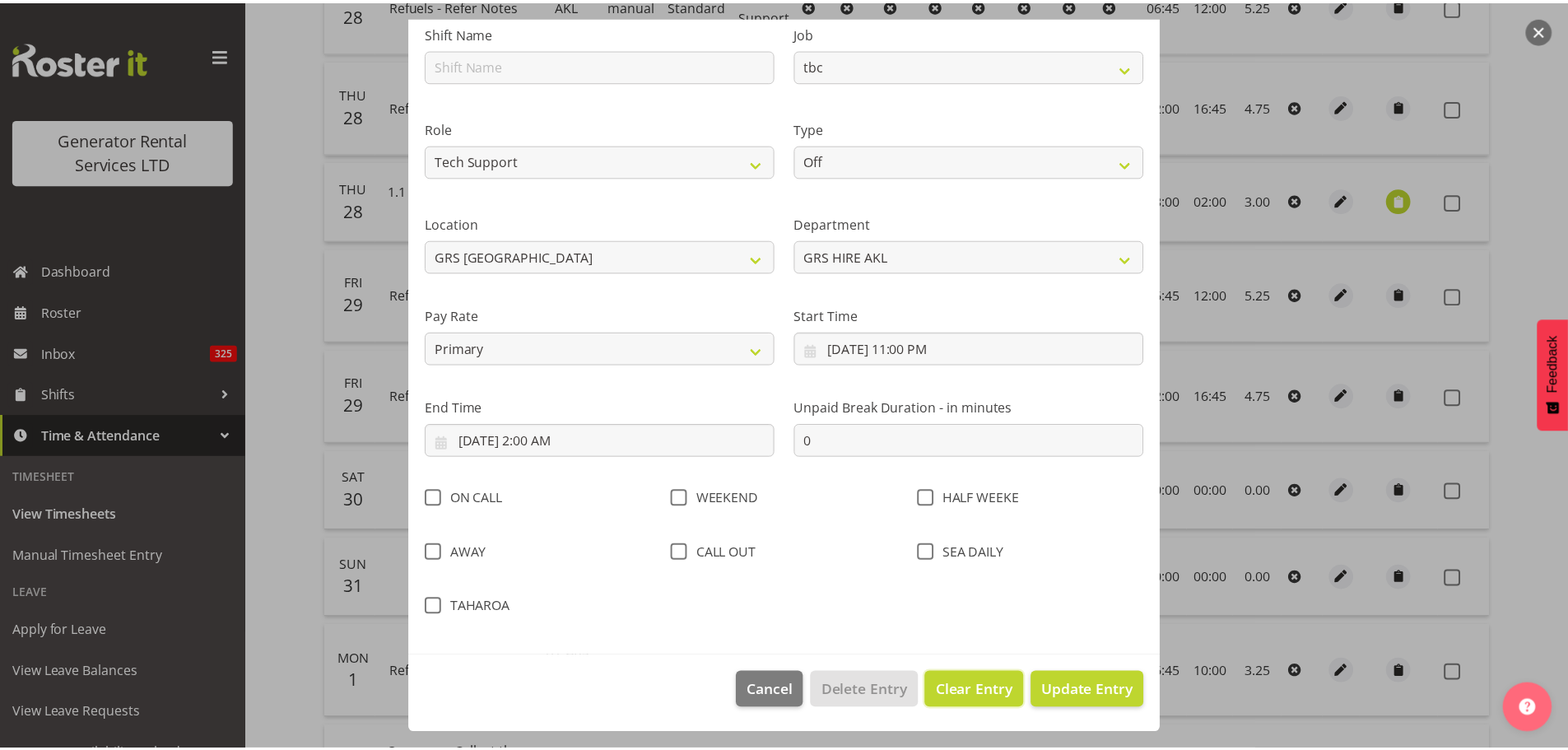
scroll to position [32, 0]
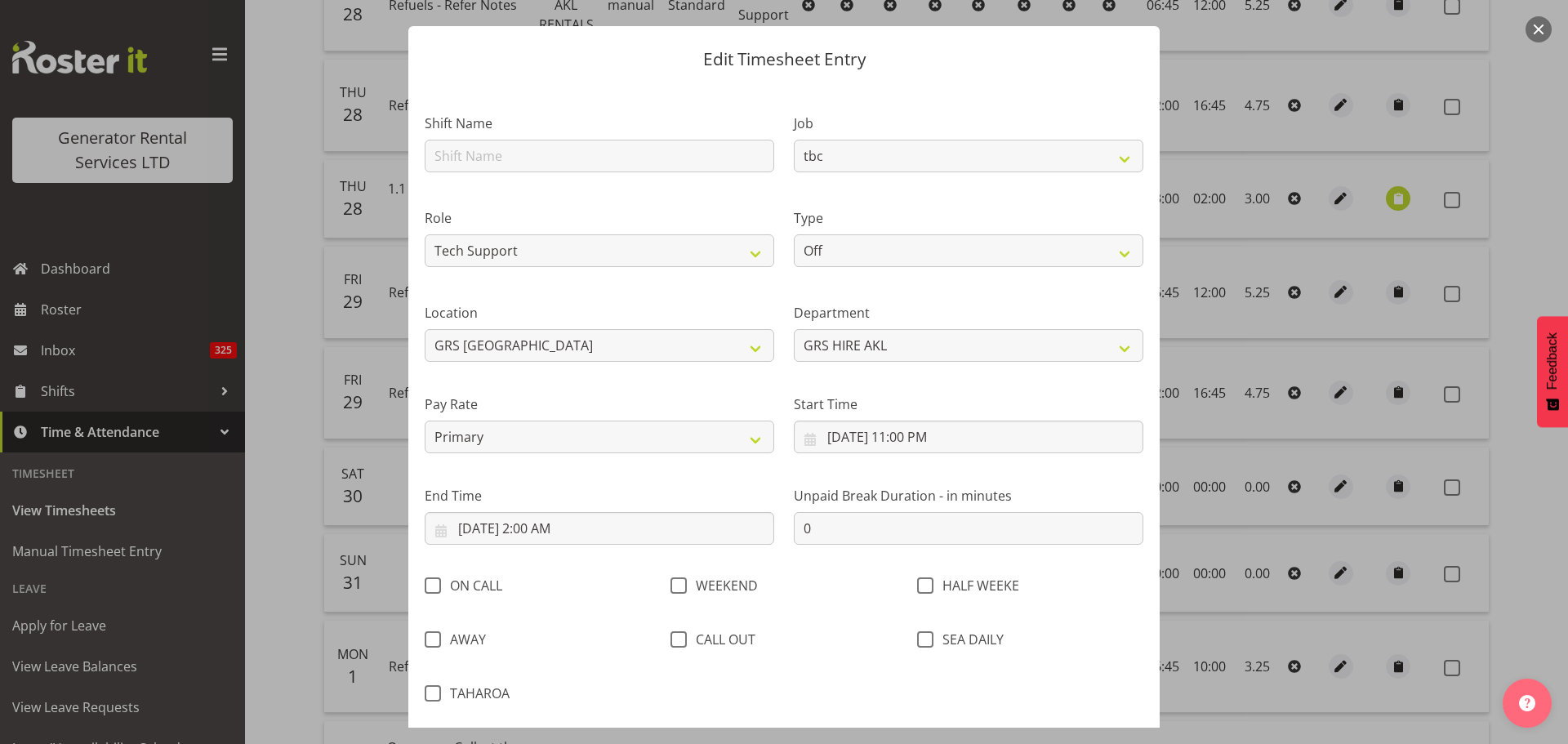
select select
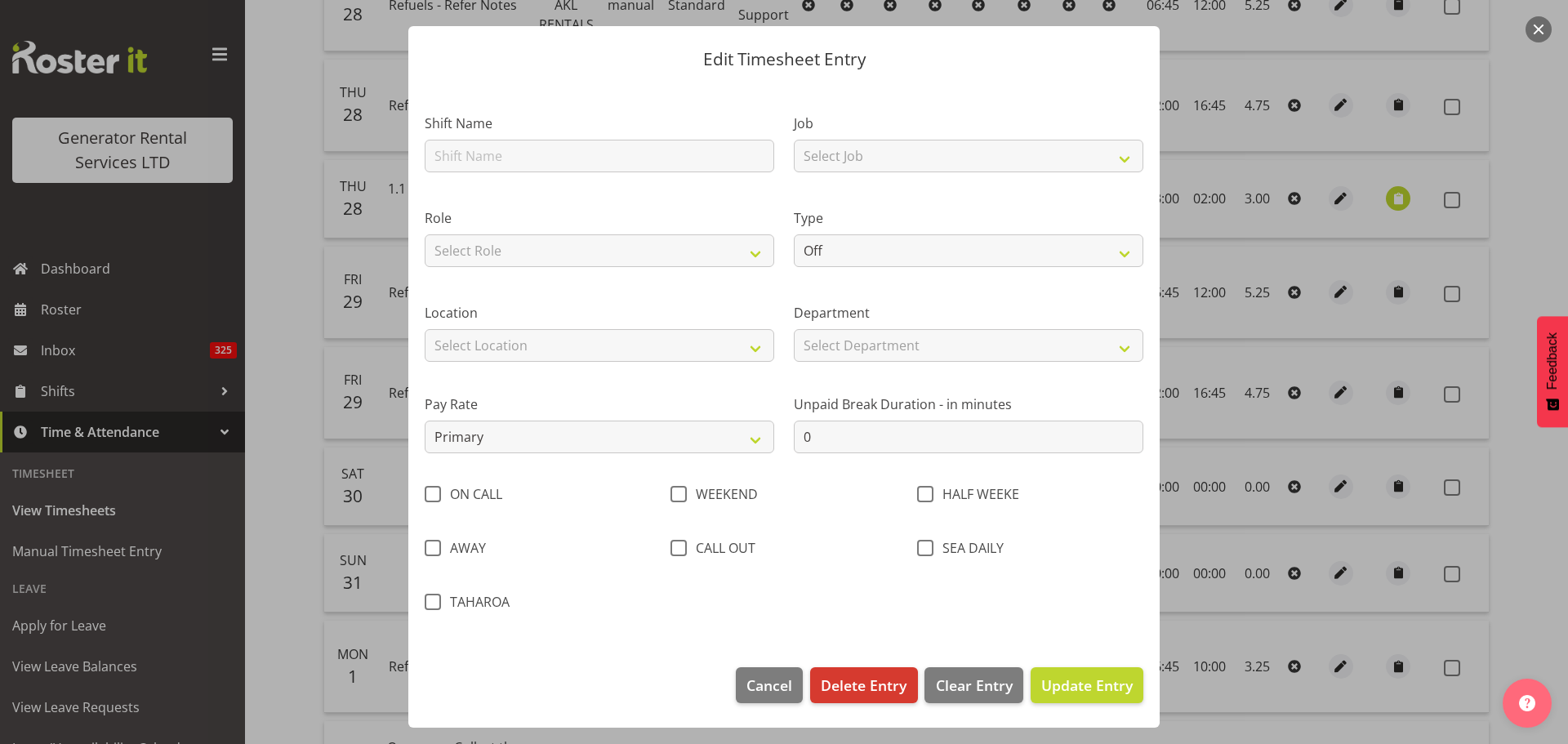
click at [1542, 26] on button "button" at bounding box center [1538, 29] width 26 height 26
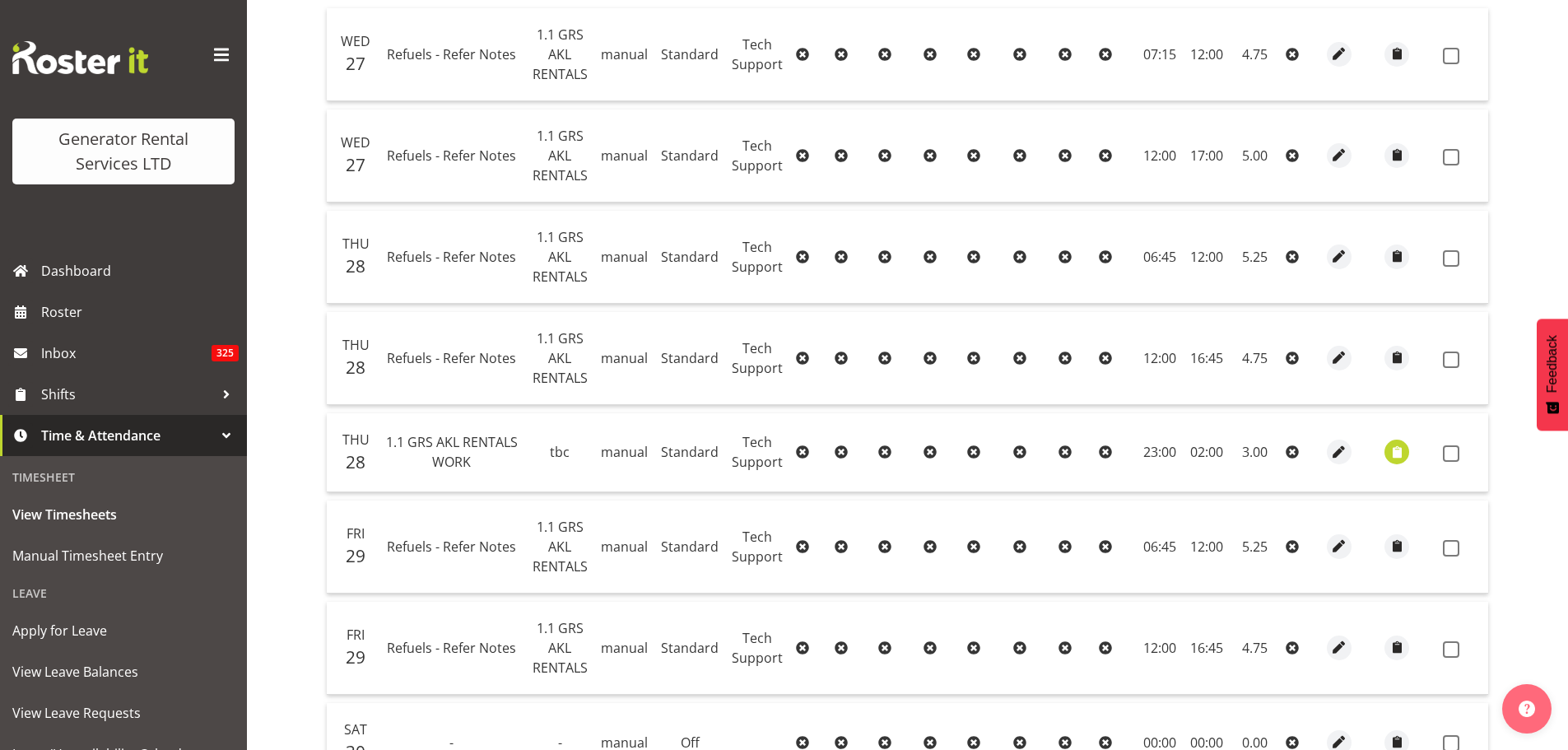
scroll to position [217, 0]
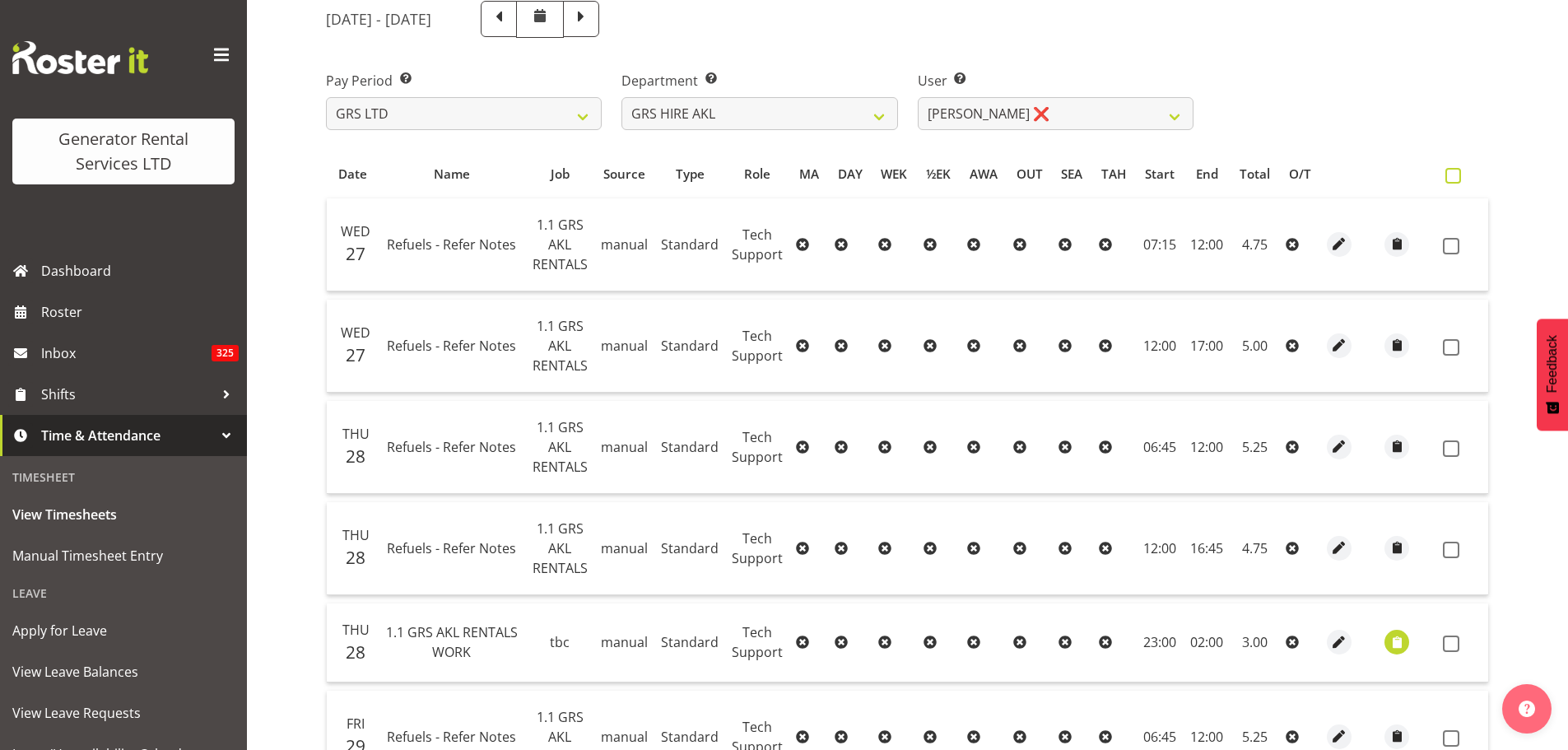
click at [1452, 176] on span at bounding box center [1453, 176] width 15 height 15
click at [1452, 176] on input "checkbox" at bounding box center [1451, 176] width 10 height 10
checkbox input "true"
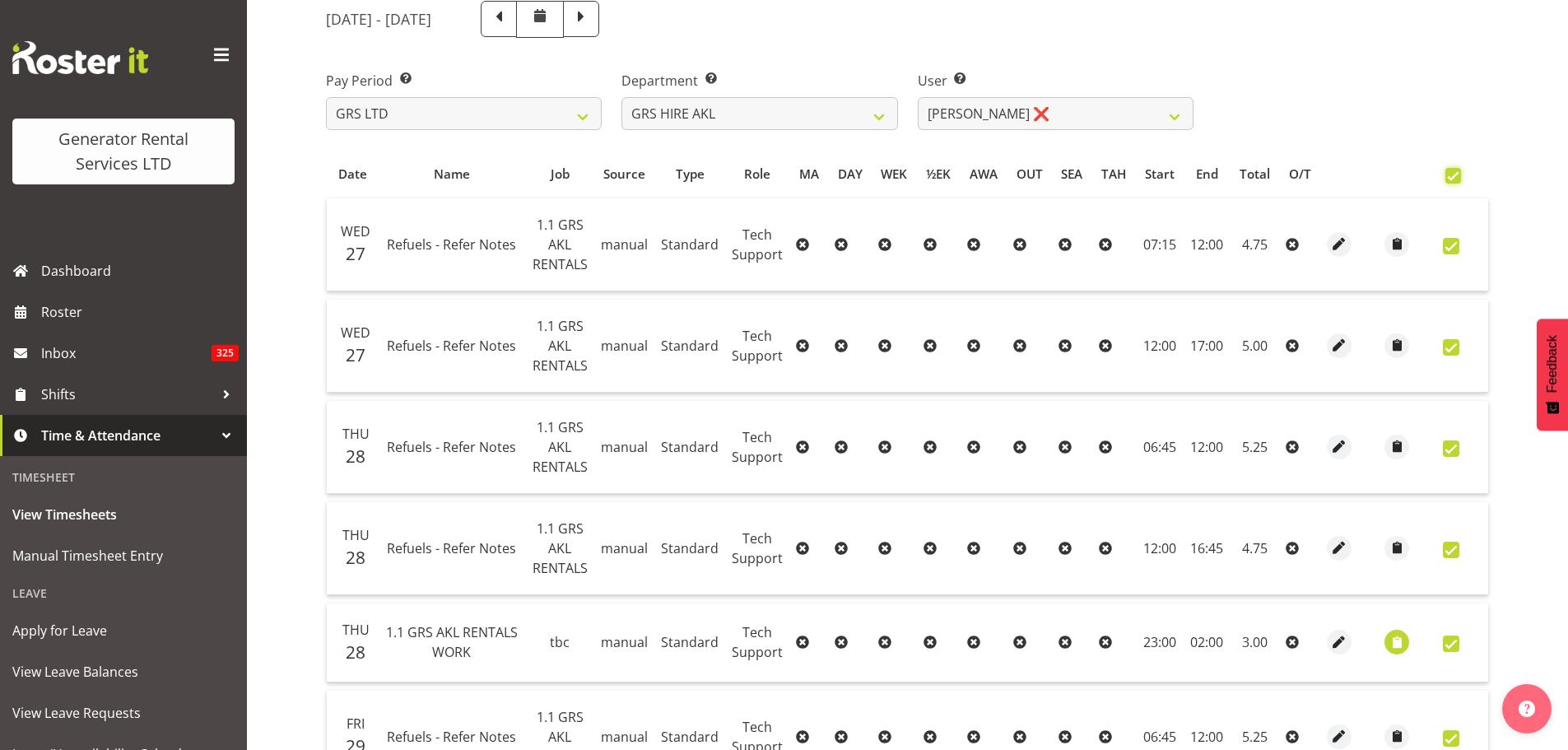
checkbox input "true"
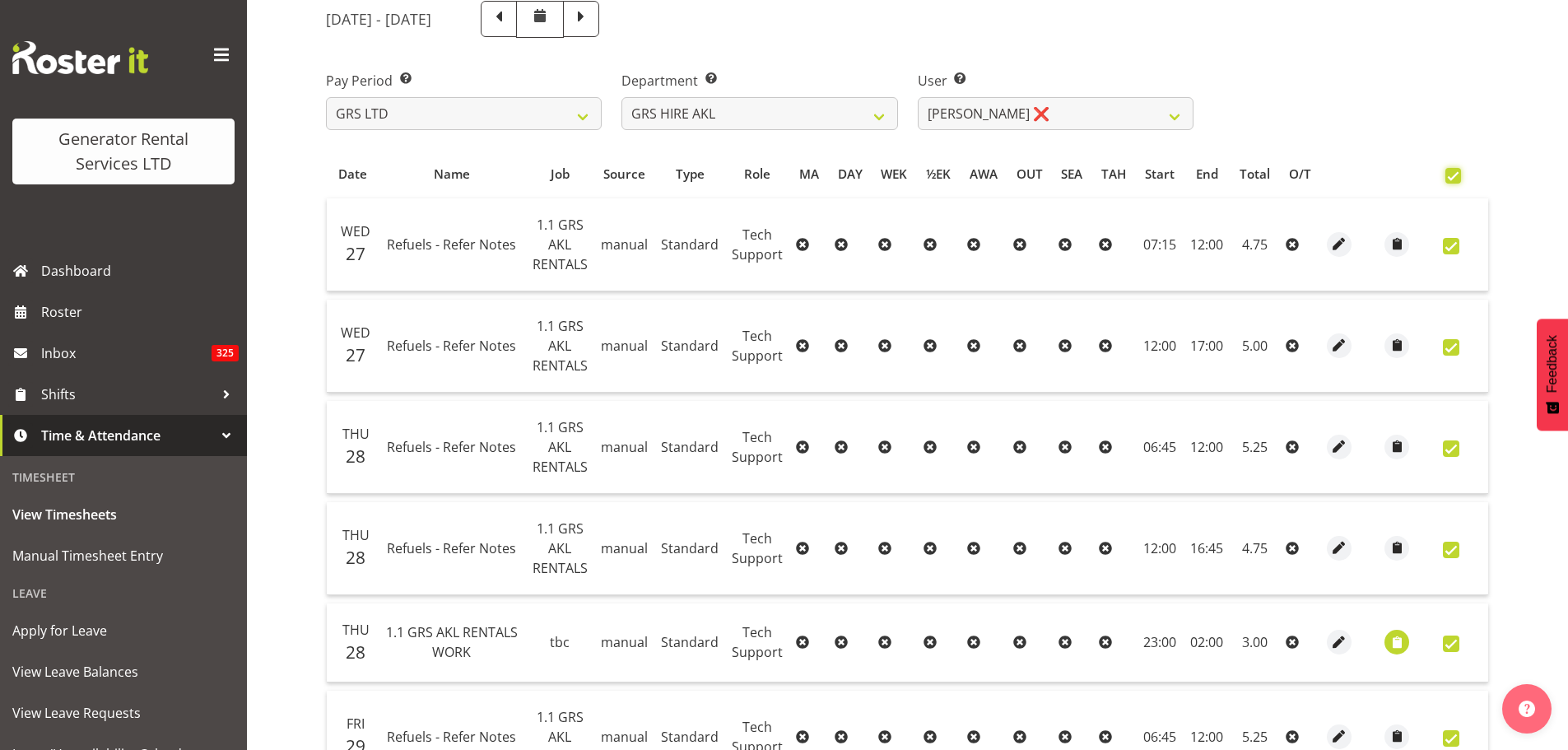
checkbox input "true"
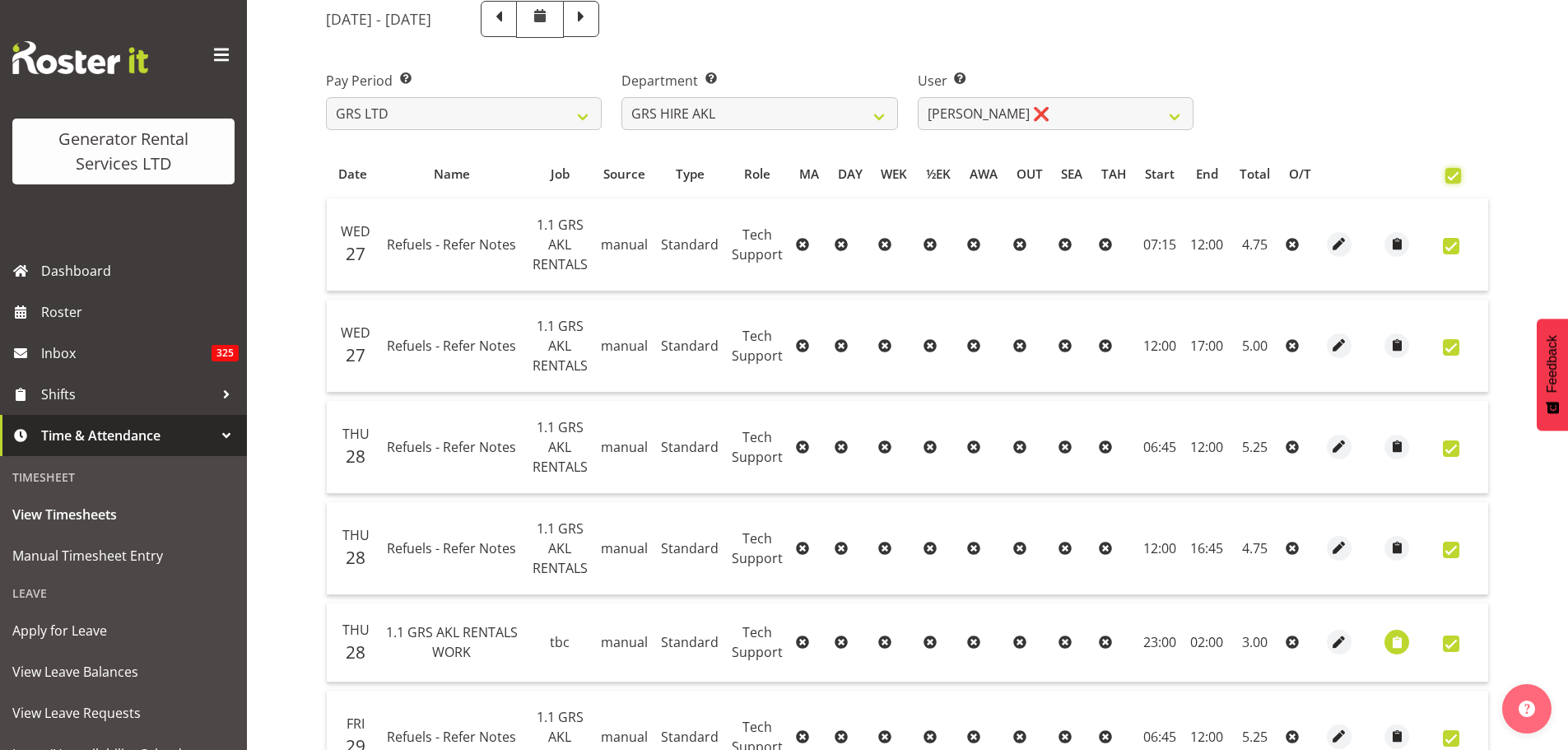
checkbox input "true"
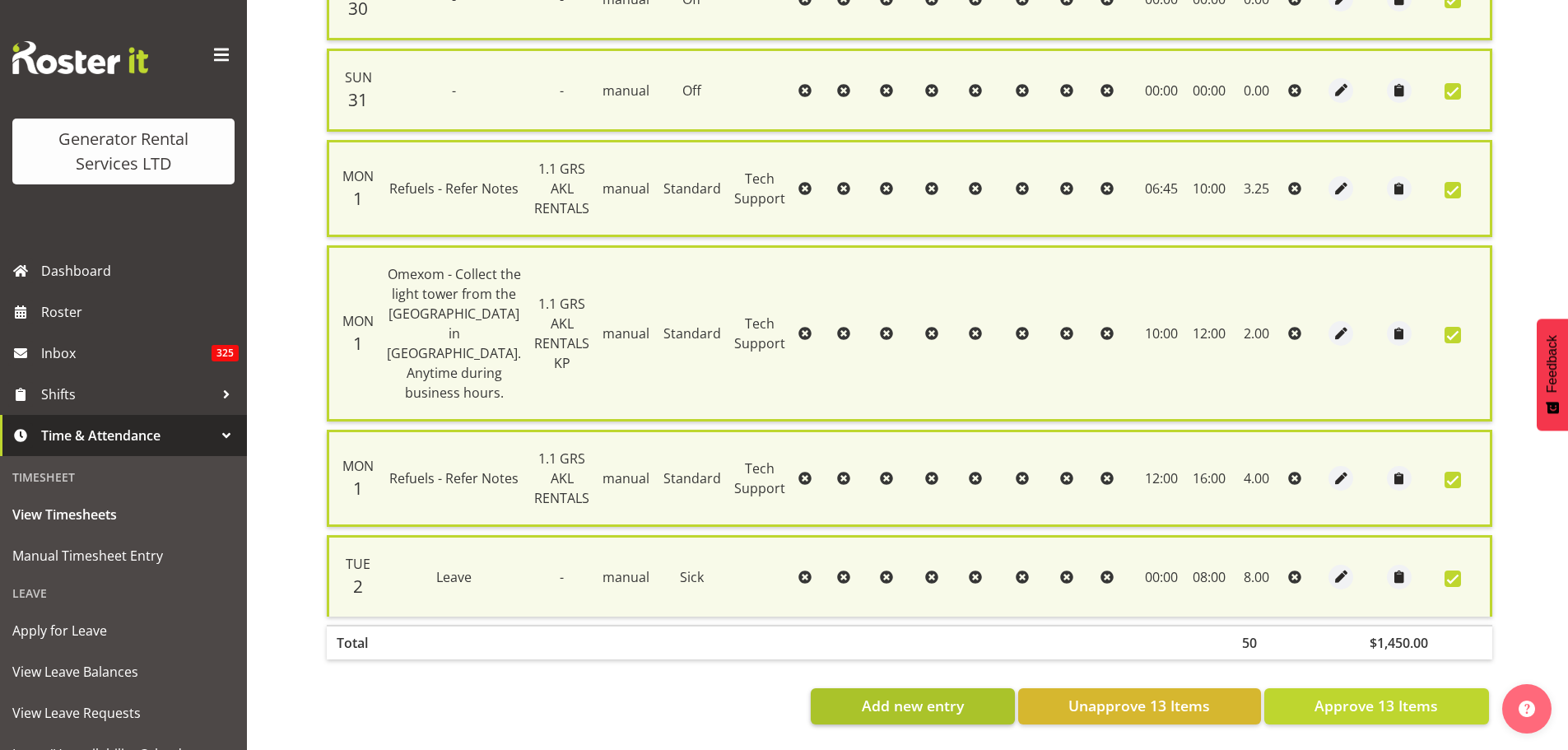
scroll to position [1194, 0]
click at [1346, 695] on span "Approve 13 Items" at bounding box center [1376, 705] width 123 height 21
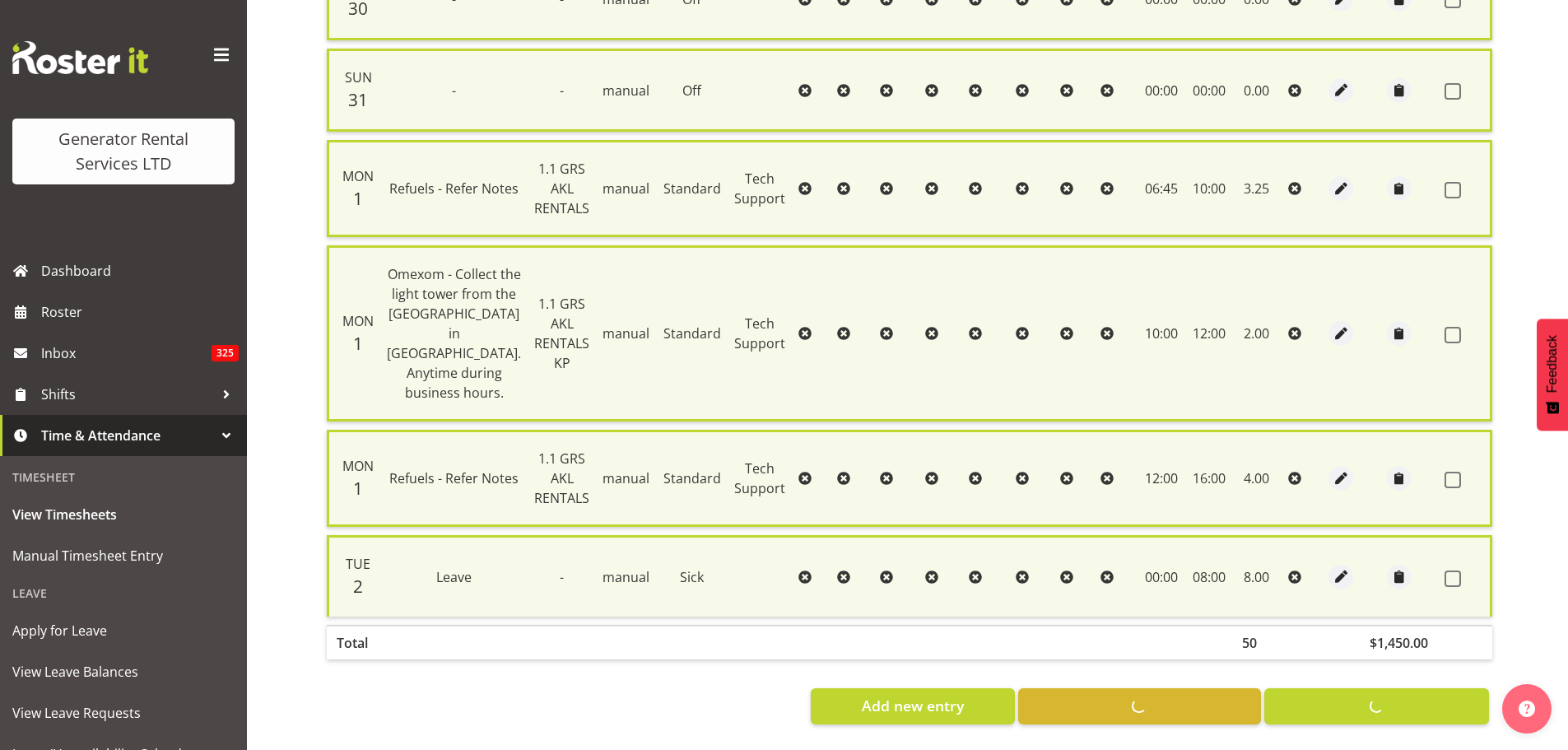
checkbox input "false"
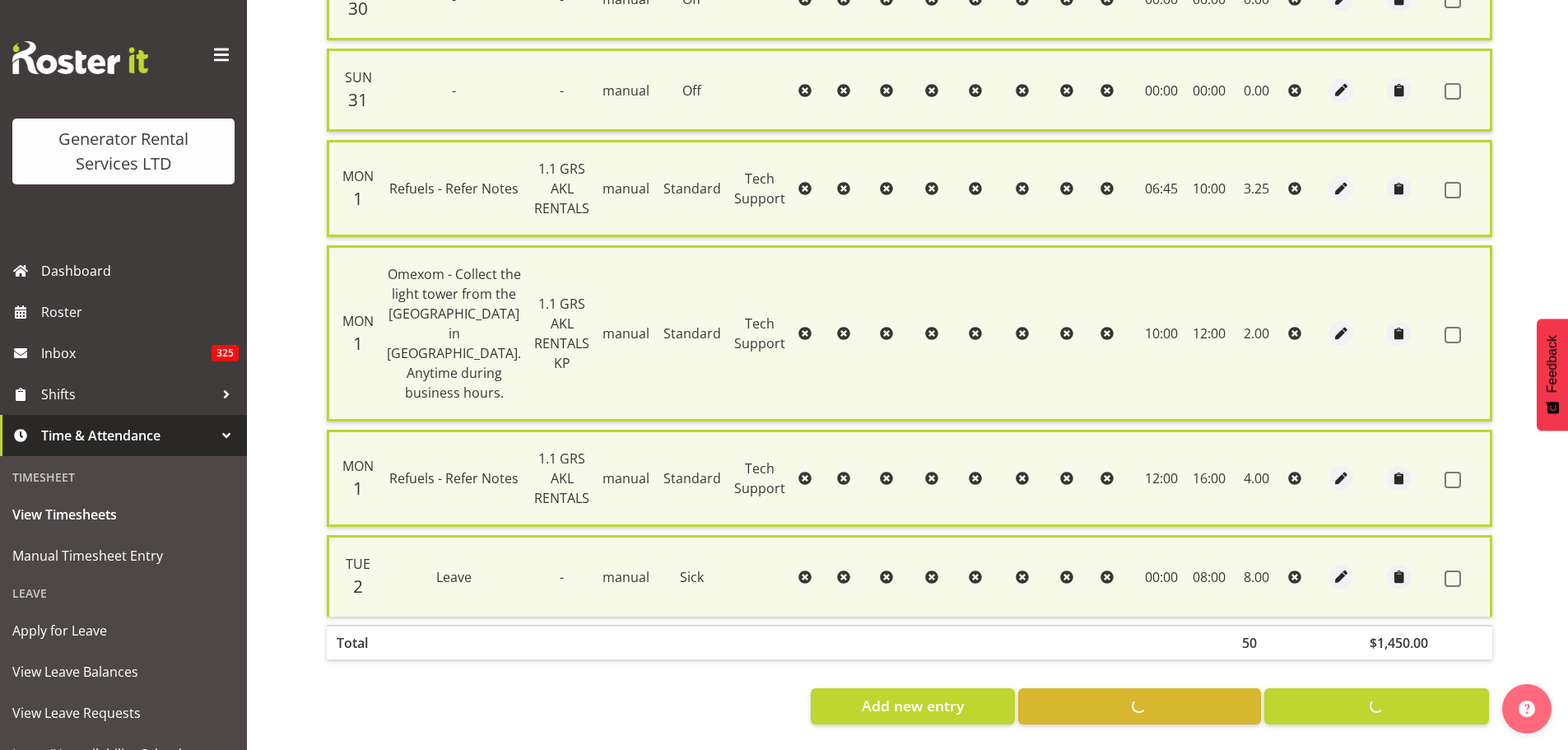
checkbox input "false"
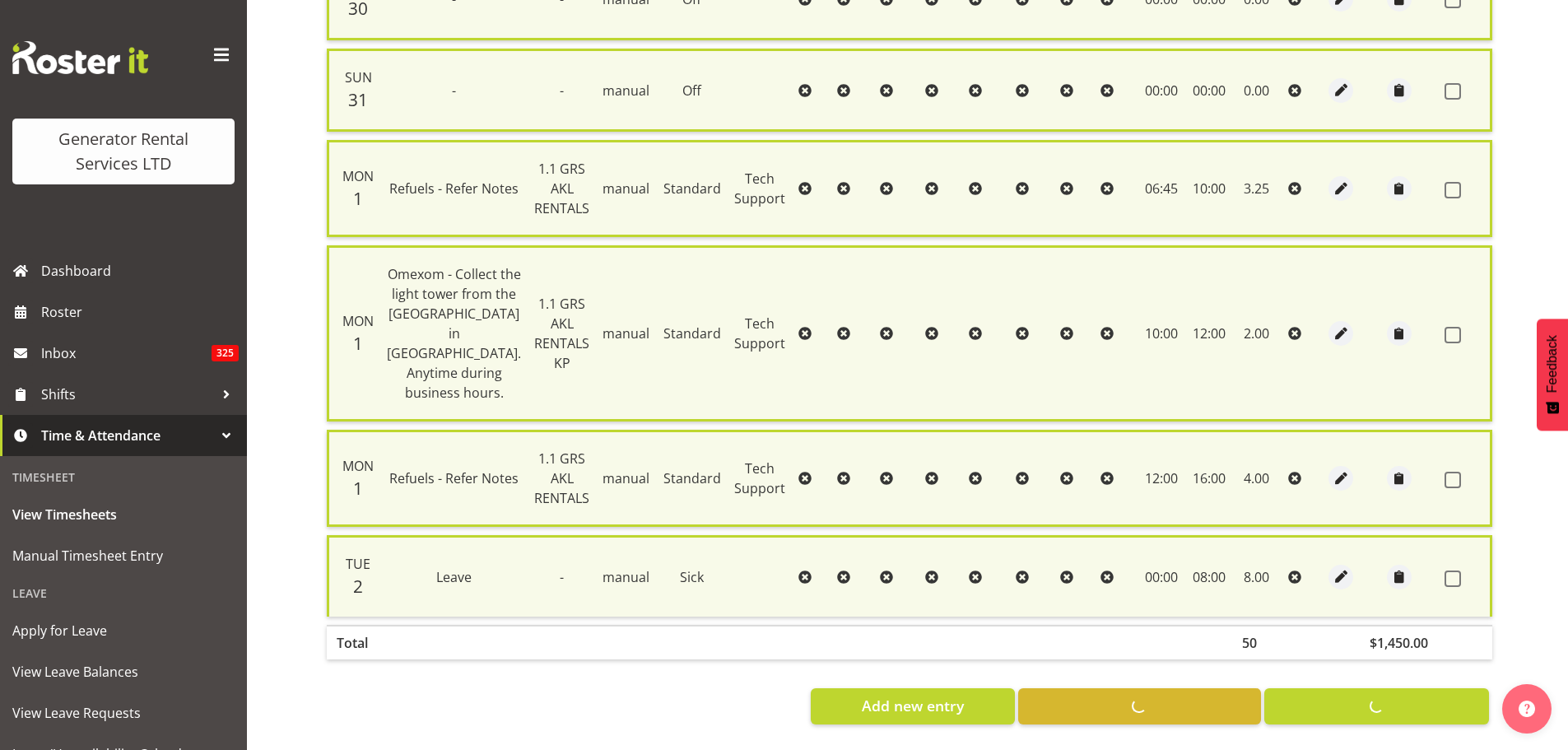
checkbox input "false"
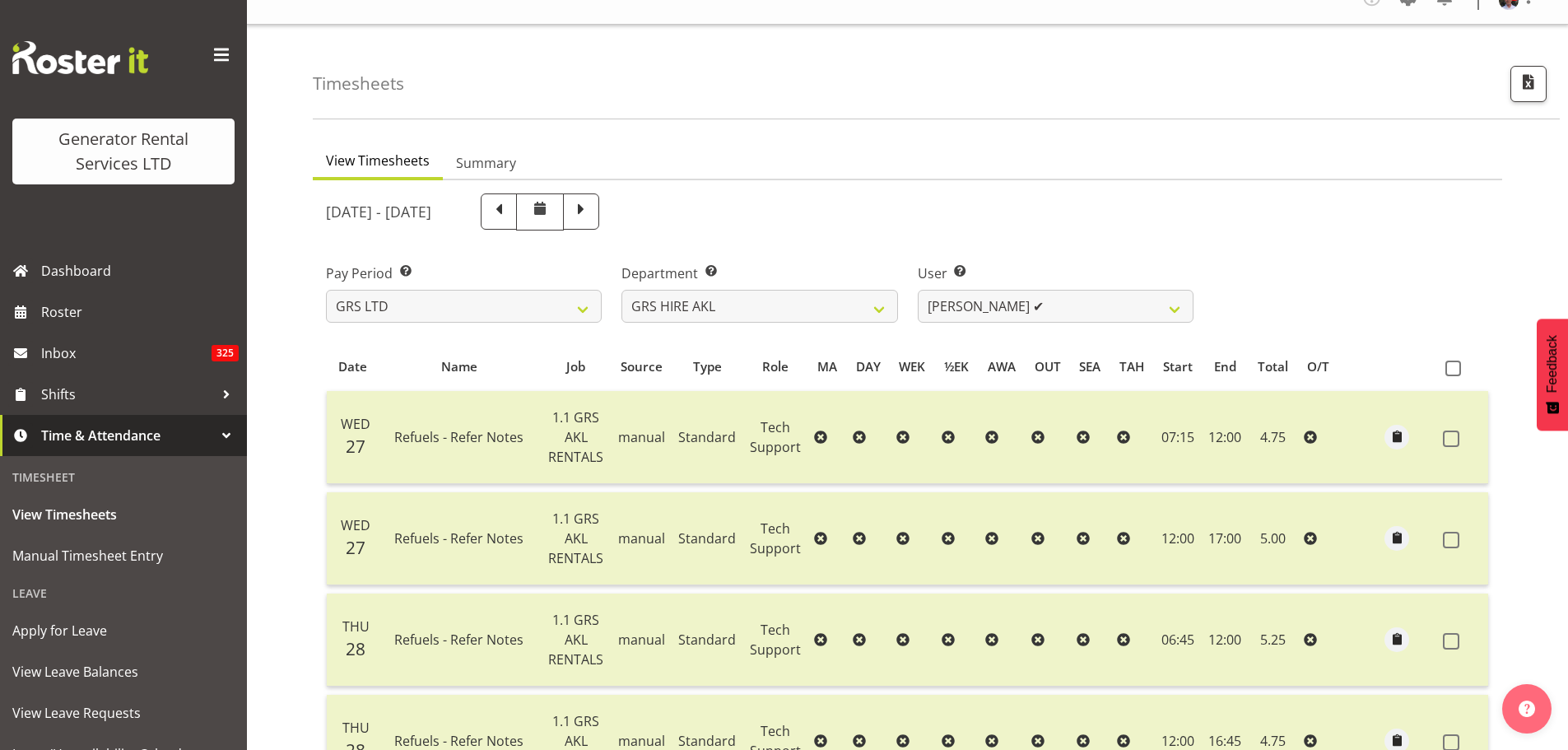
scroll to position [0, 0]
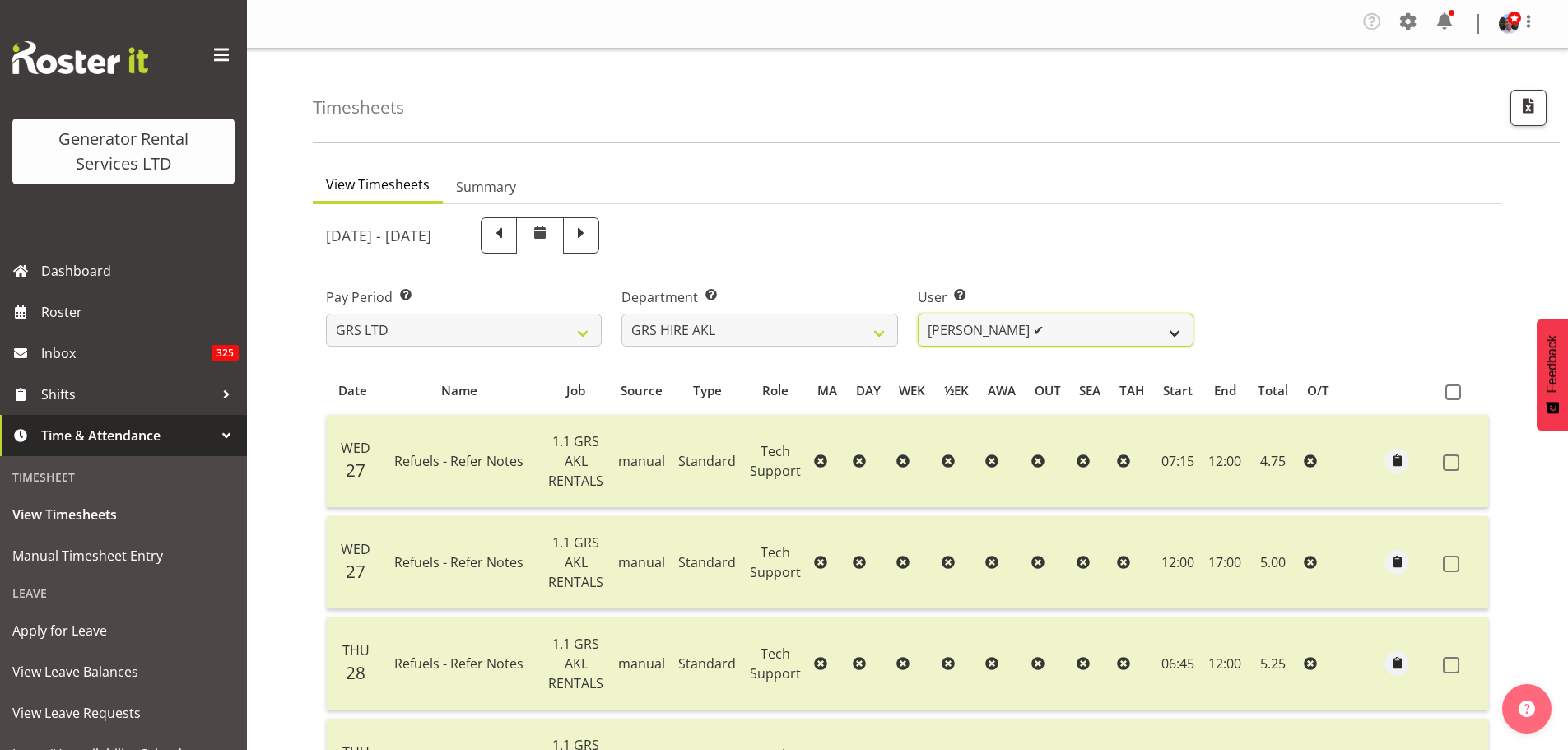
click at [1176, 332] on select "[PERSON_NAME] ✔ [PERSON_NAME] ✔ [PERSON_NAME] ([GEOGRAPHIC_DATA]) [GEOGRAPHIC_D…" at bounding box center [1056, 330] width 276 height 33
select select "180"
click at [918, 314] on select "[PERSON_NAME] ✔ [PERSON_NAME] ✔ [PERSON_NAME] ([GEOGRAPHIC_DATA]) [GEOGRAPHIC_D…" at bounding box center [1056, 330] width 276 height 33
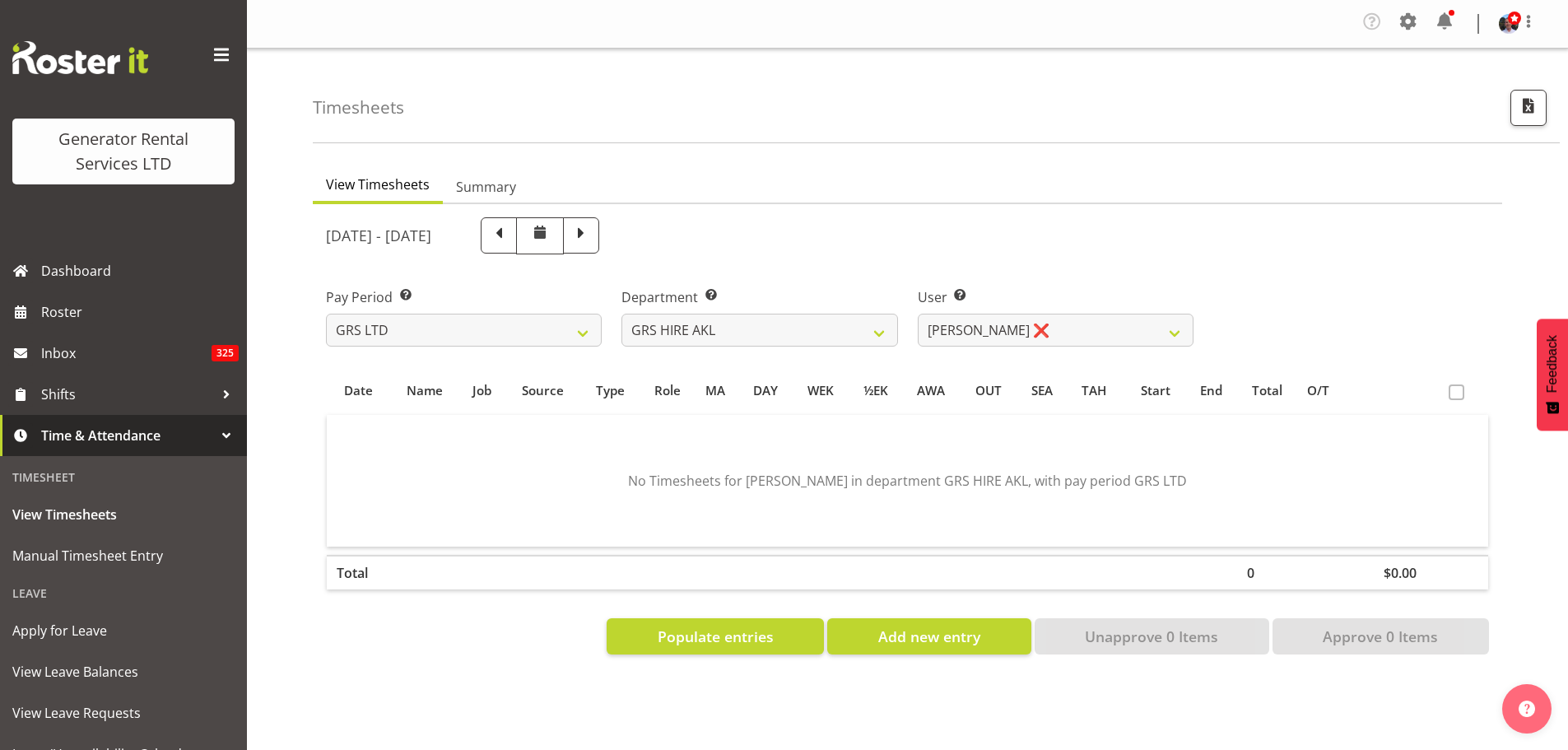
click at [1459, 393] on span at bounding box center [1457, 393] width 15 height 15
click at [1458, 392] on span at bounding box center [1457, 393] width 15 height 15
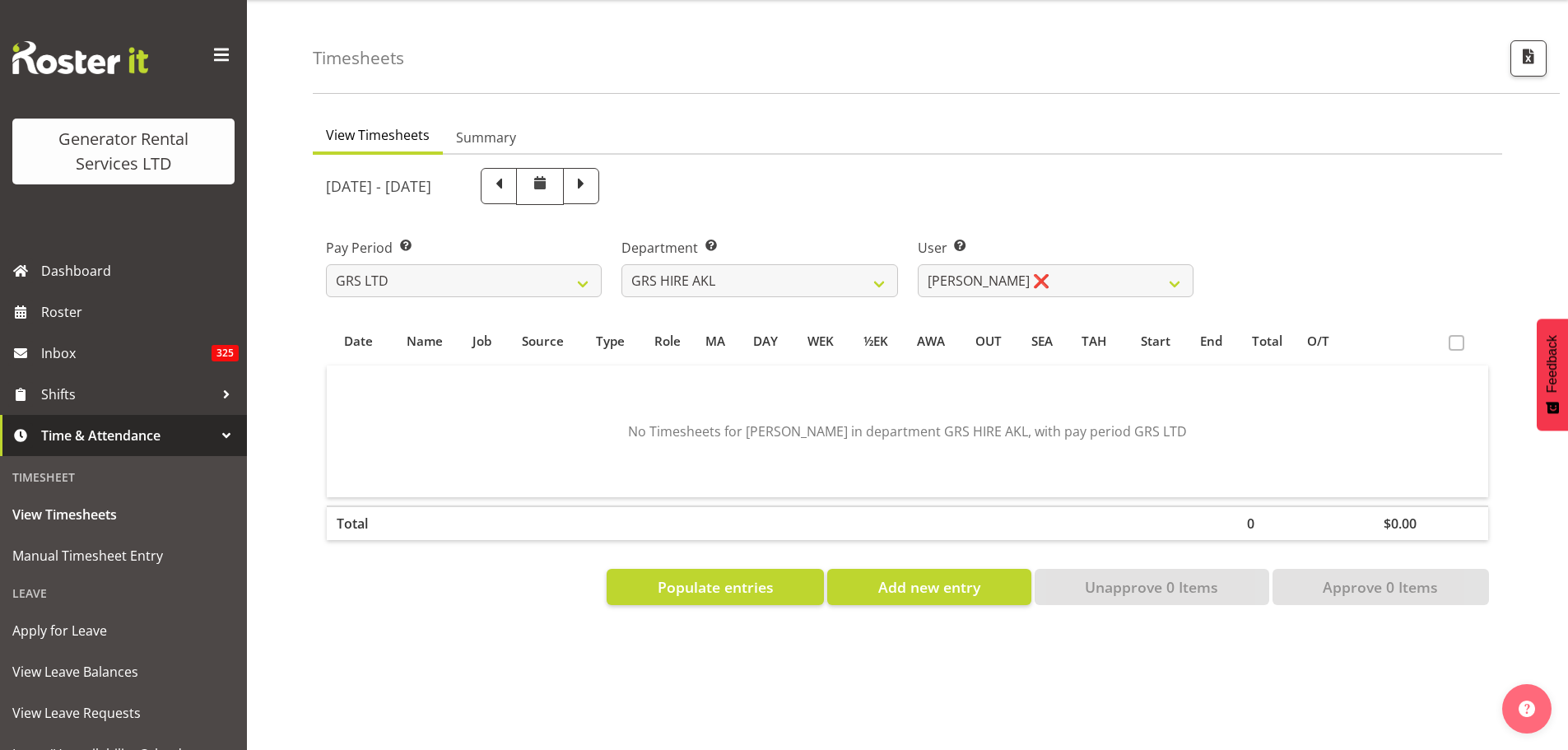
scroll to position [76, 0]
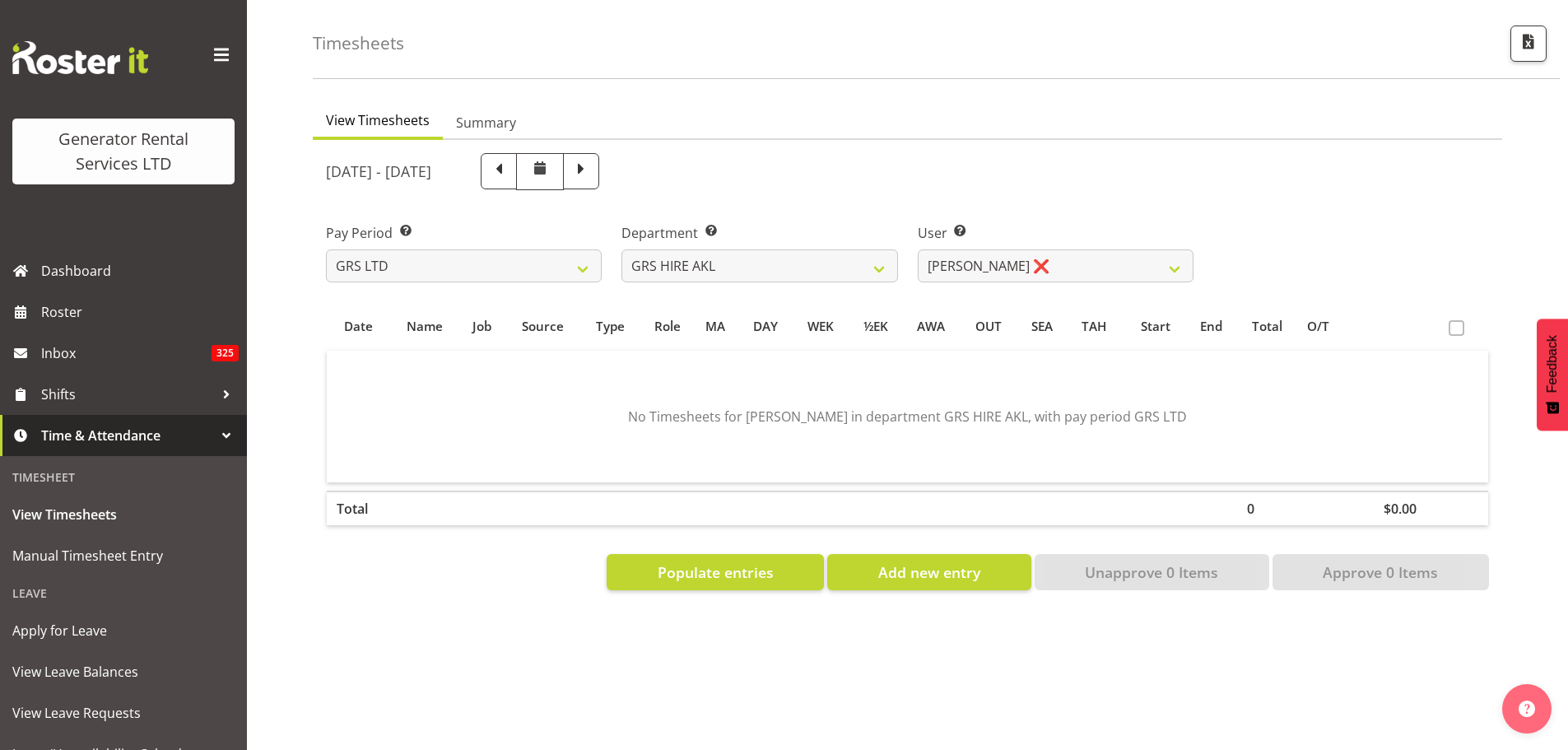
click at [147, 431] on span "Time & Attendance" at bounding box center [128, 435] width 173 height 25
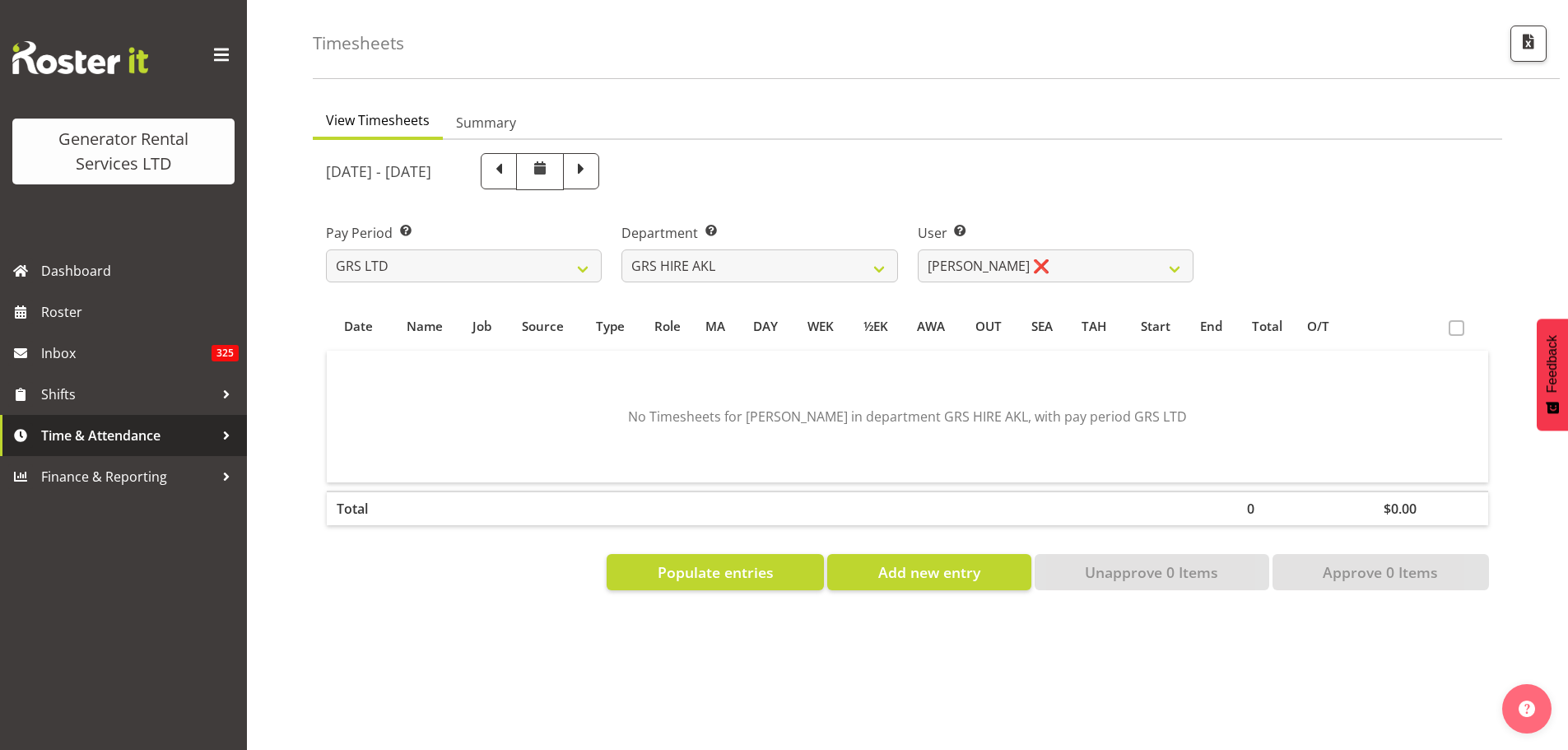
click at [198, 436] on span "Time & Attendance" at bounding box center [128, 435] width 173 height 25
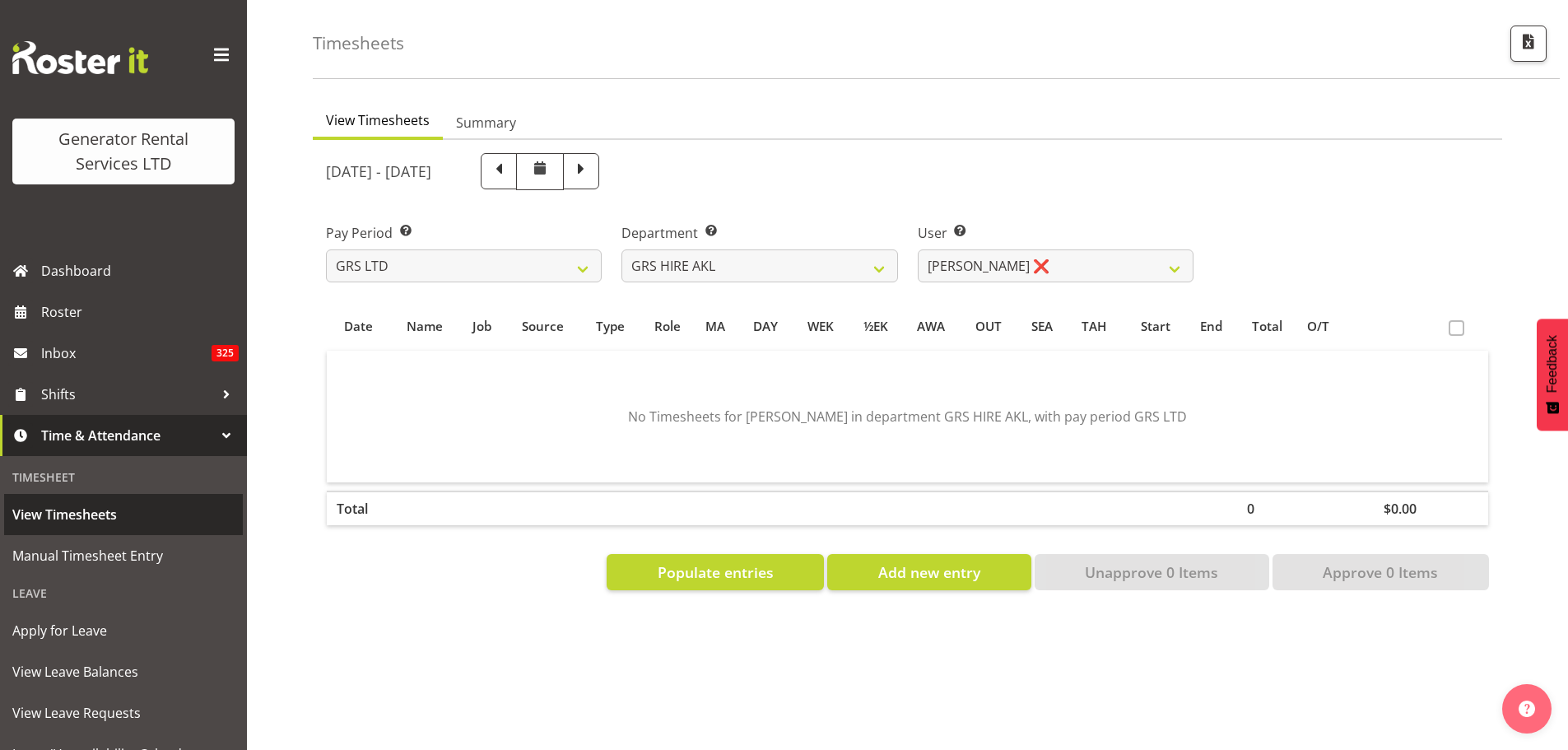
click at [75, 514] on span "View Timesheets" at bounding box center [123, 514] width 222 height 25
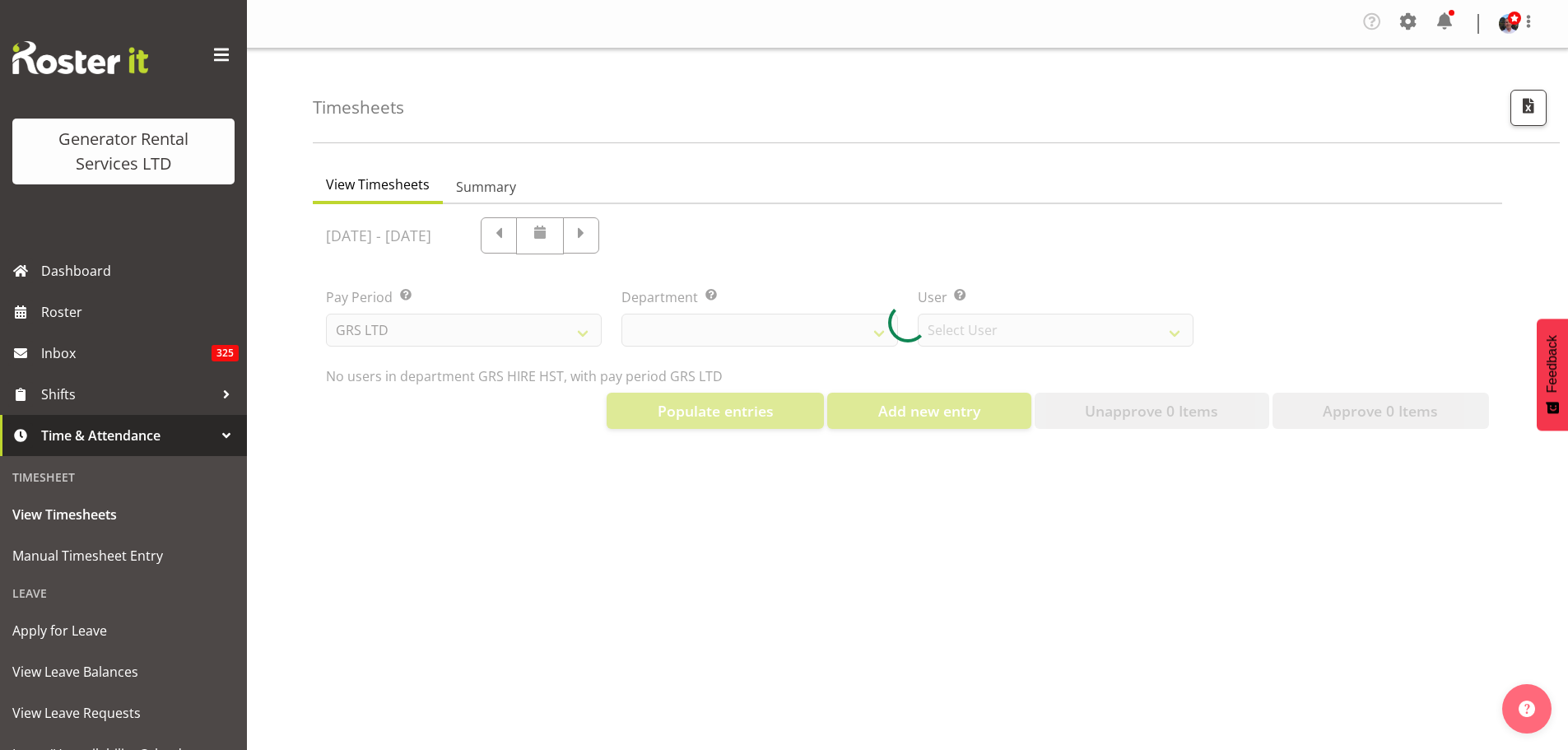
select select "22"
select select "149"
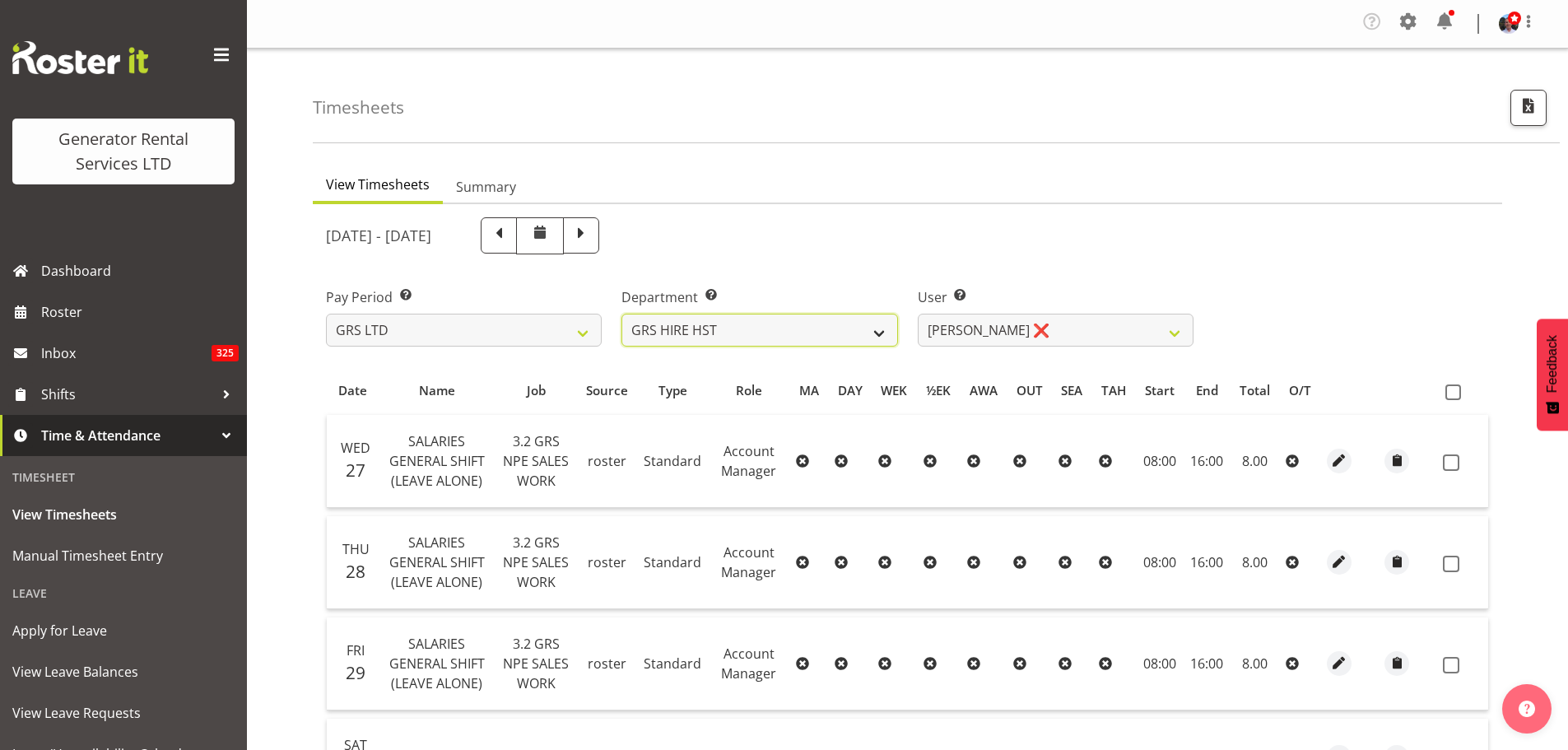
click at [878, 331] on select "GRS ADMIN AKL GRS ADMIN TGA GRS ENGINEERING AKL GRS HIRE AKL GRS HIRE HST GRS H…" at bounding box center [759, 330] width 276 height 33
select select "20"
click at [621, 314] on select "GRS ADMIN AKL GRS ADMIN TGA GRS ENGINEERING AKL GRS HIRE AKL GRS HIRE HST GRS H…" at bounding box center [759, 330] width 276 height 33
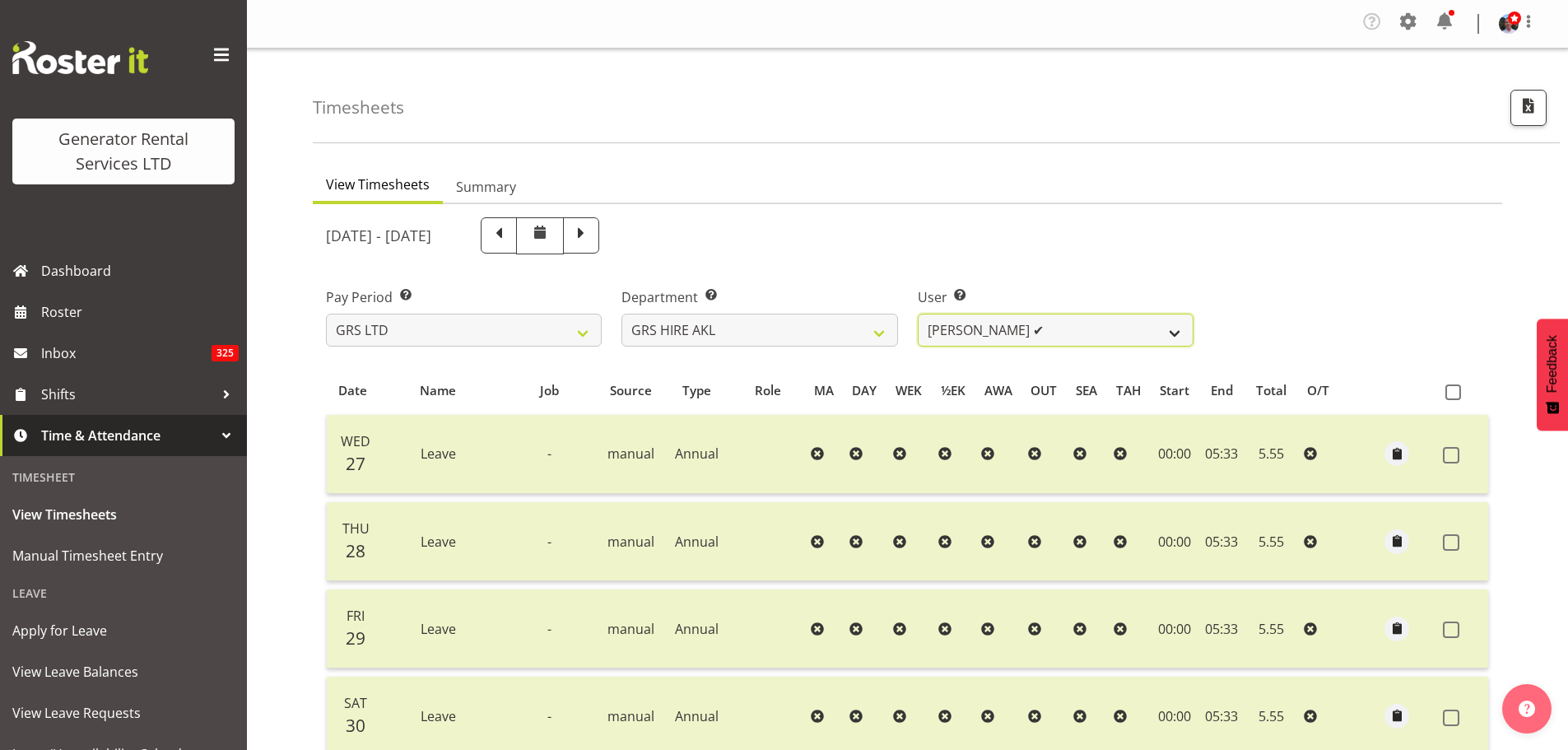
click at [1177, 335] on select "[PERSON_NAME] ✔ [PERSON_NAME] ✔ [PERSON_NAME] ([GEOGRAPHIC_DATA]) [GEOGRAPHIC_D…" at bounding box center [1056, 330] width 276 height 33
click at [1279, 239] on div "[DATE] - [DATE]" at bounding box center [907, 236] width 1182 height 57
